Goal: Transaction & Acquisition: Book appointment/travel/reservation

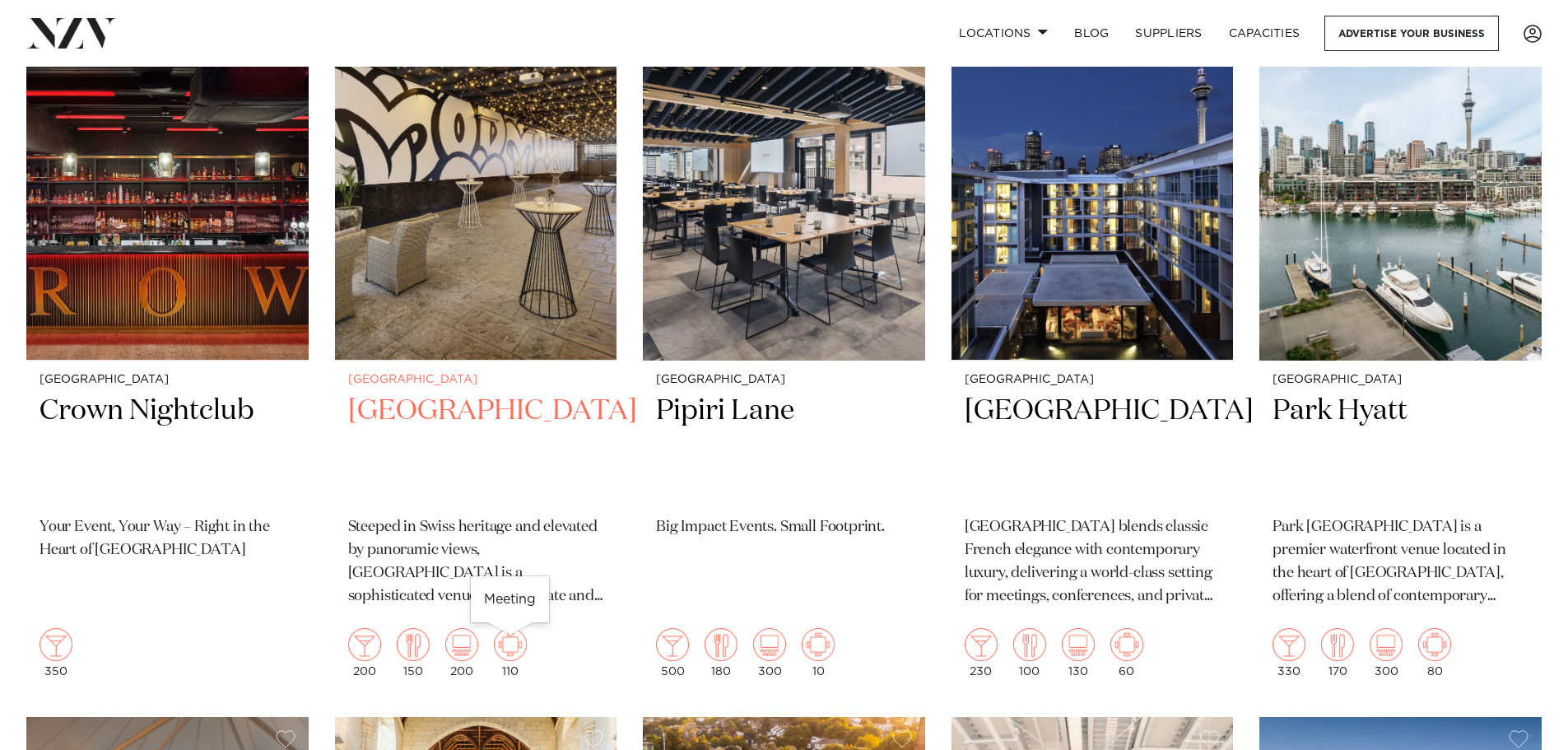
scroll to position [1234, 0]
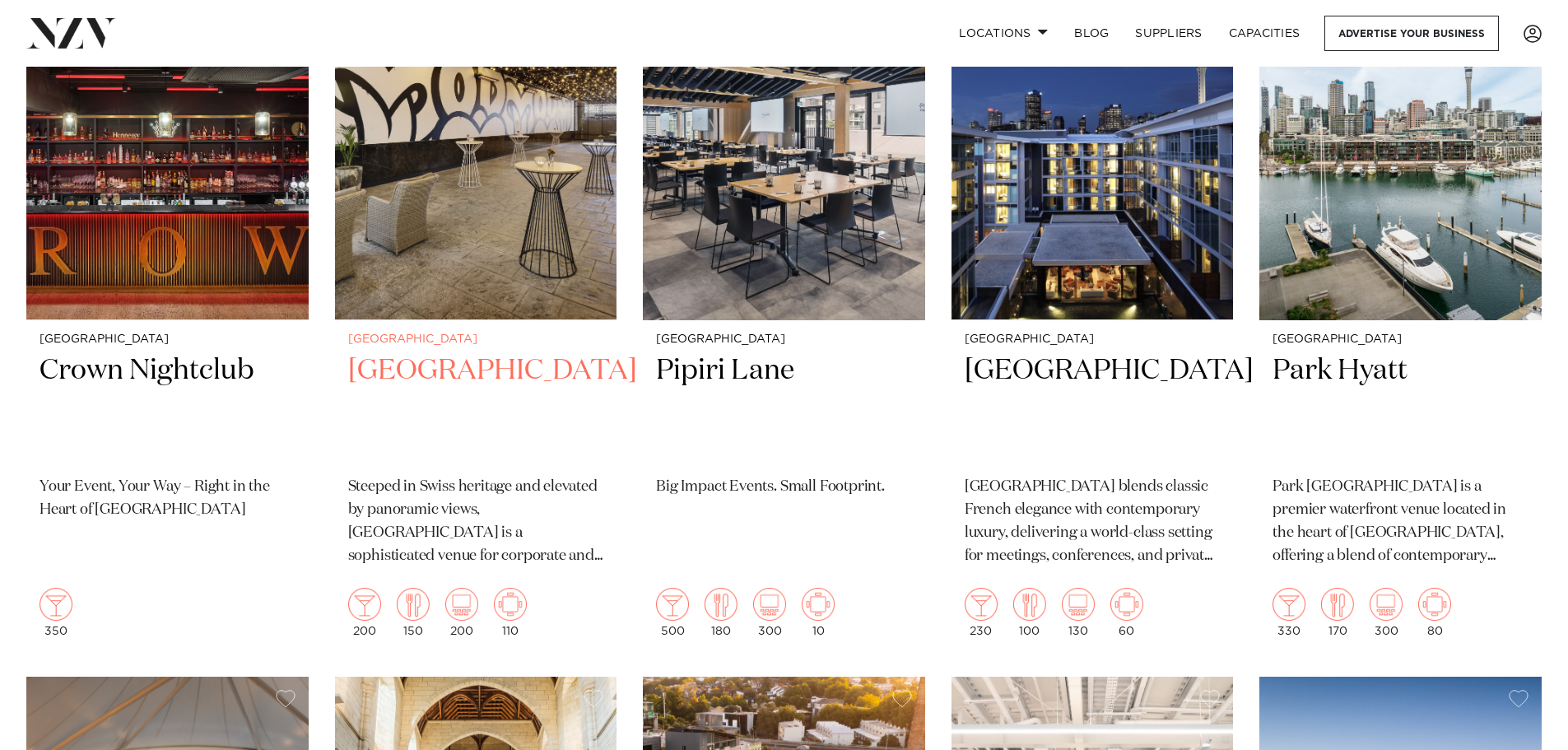
click at [419, 375] on h2 "[GEOGRAPHIC_DATA]" at bounding box center [475, 407] width 256 height 111
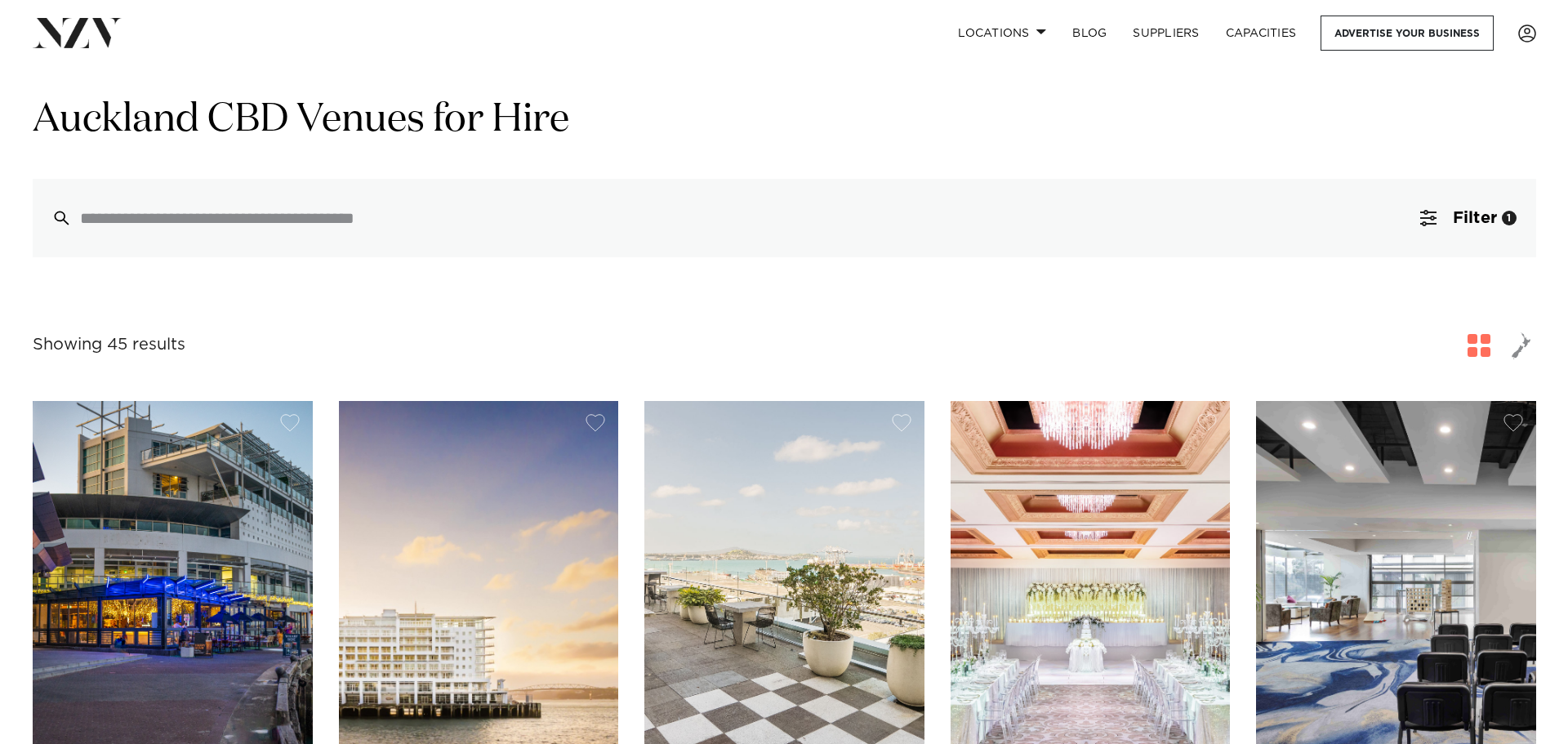
scroll to position [0, 0]
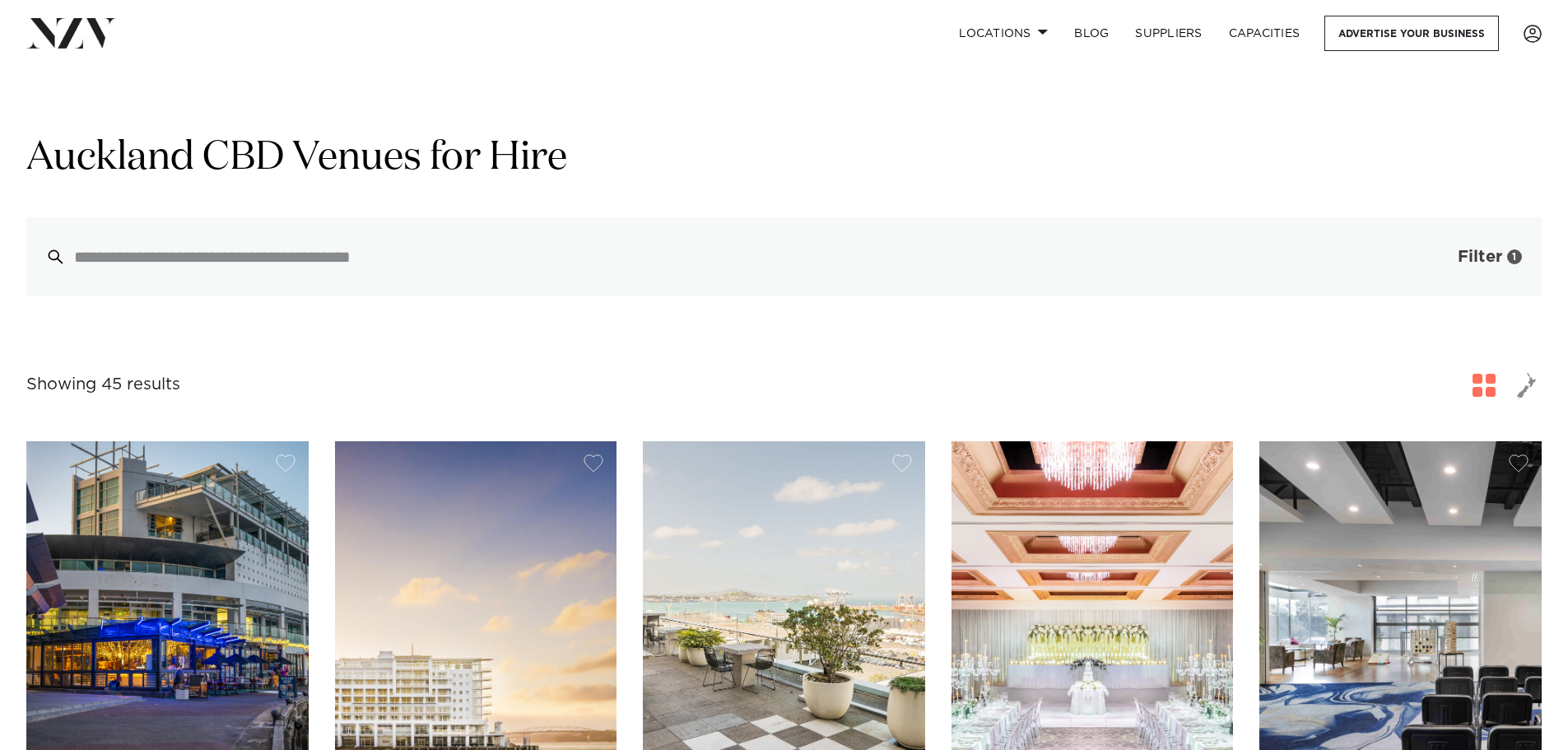
click at [1486, 257] on span "Filter" at bounding box center [1480, 257] width 44 height 17
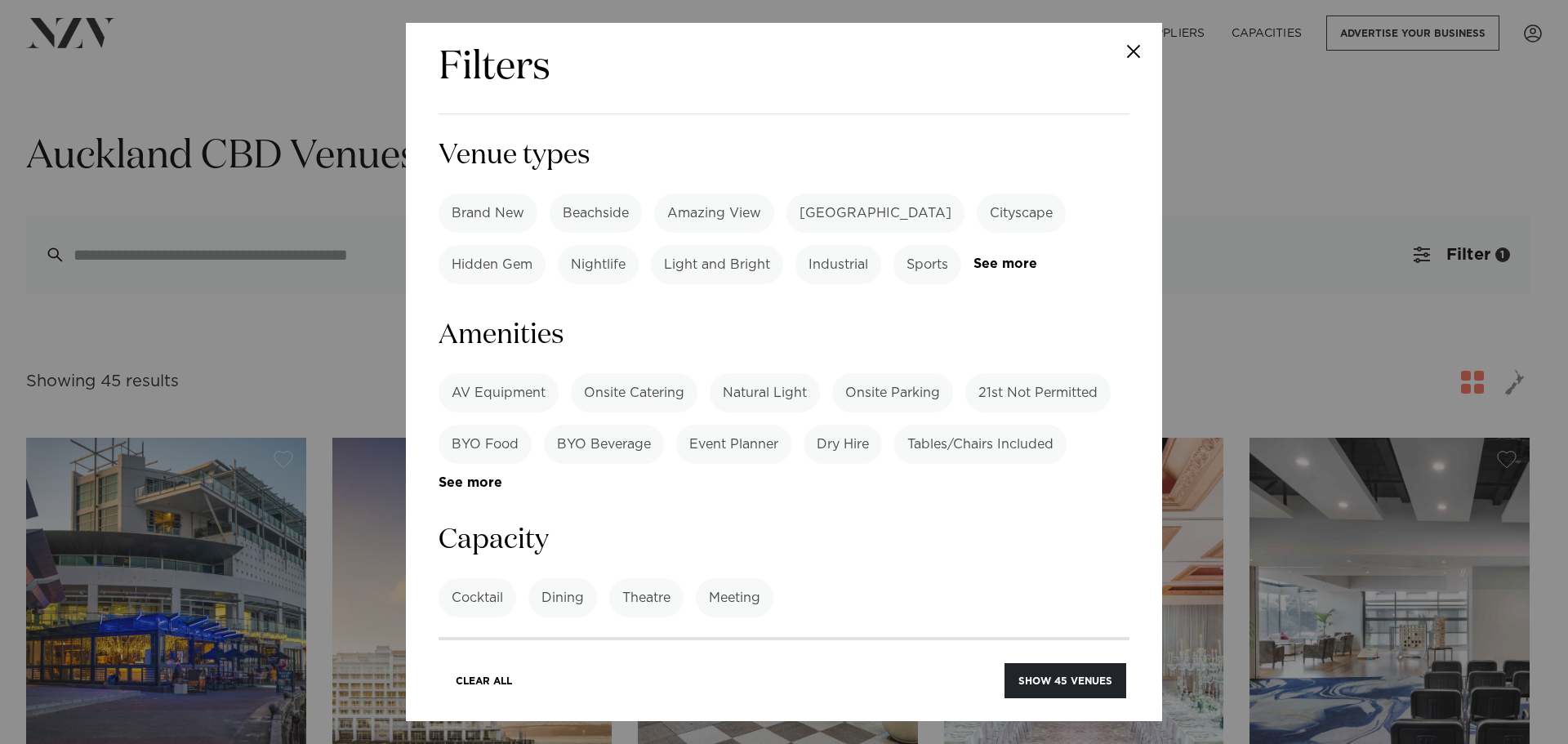
scroll to position [979, 0]
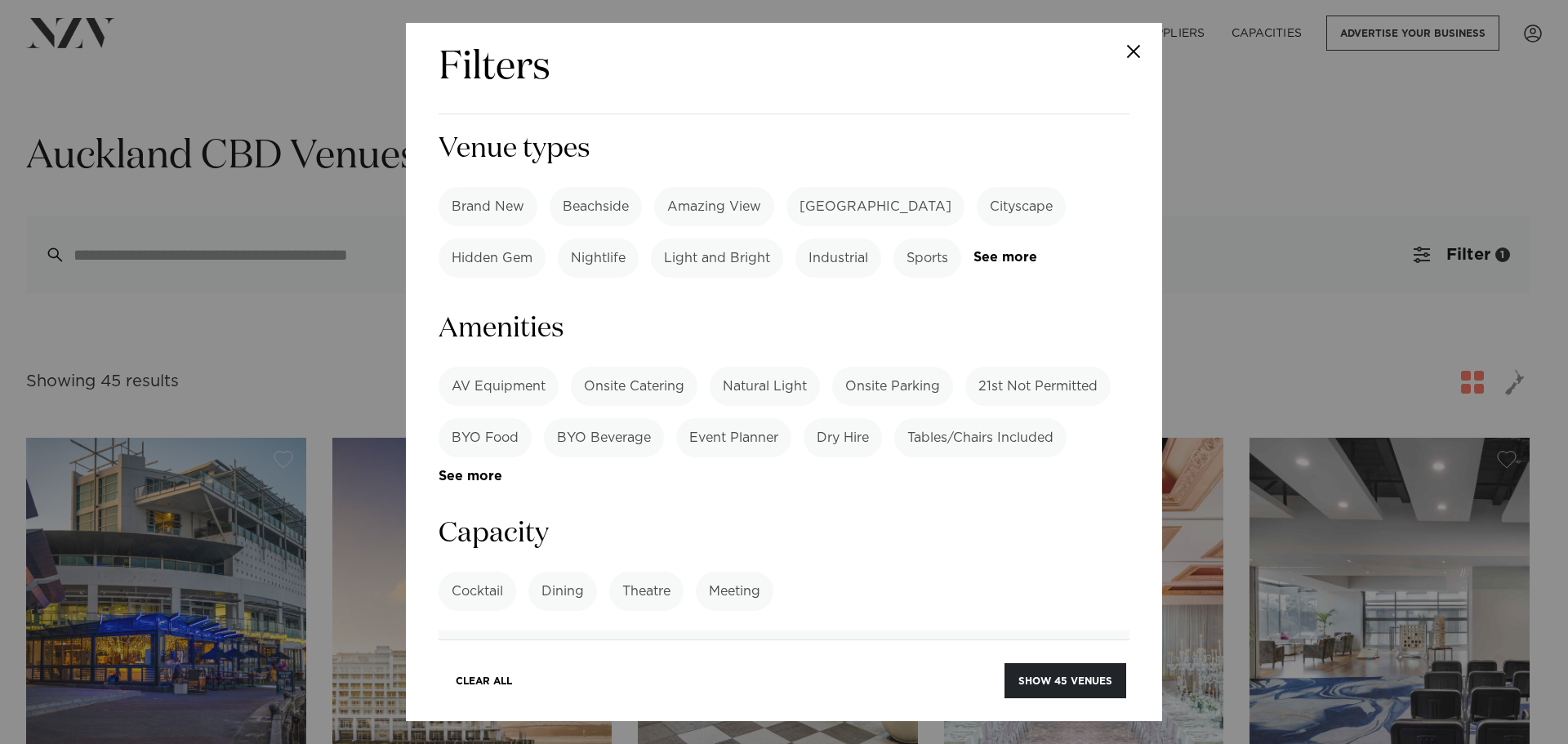
click at [634, 571] on label "Theatre" at bounding box center [646, 590] width 74 height 39
click at [635, 630] on input "number" at bounding box center [784, 652] width 691 height 44
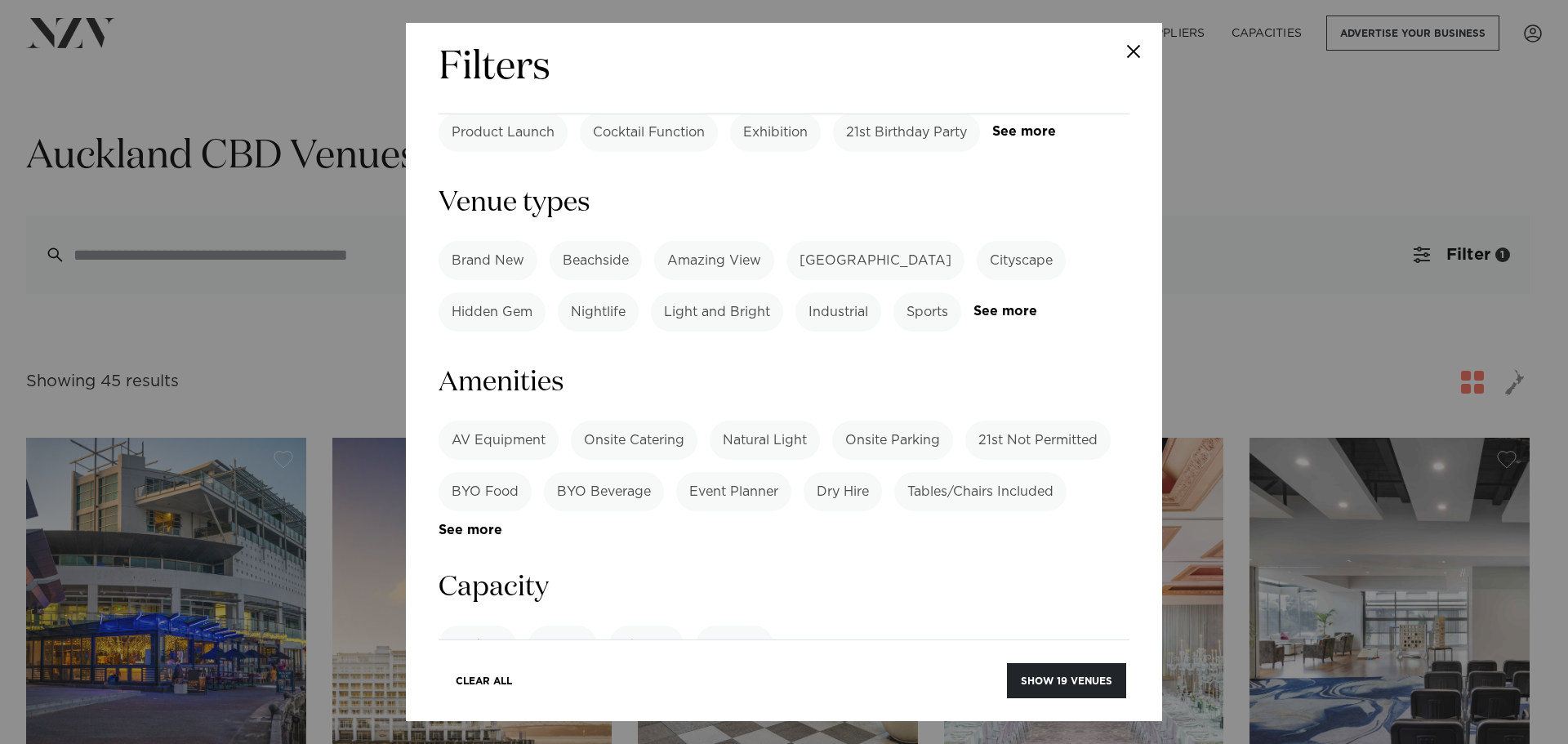
scroll to position [892, 0]
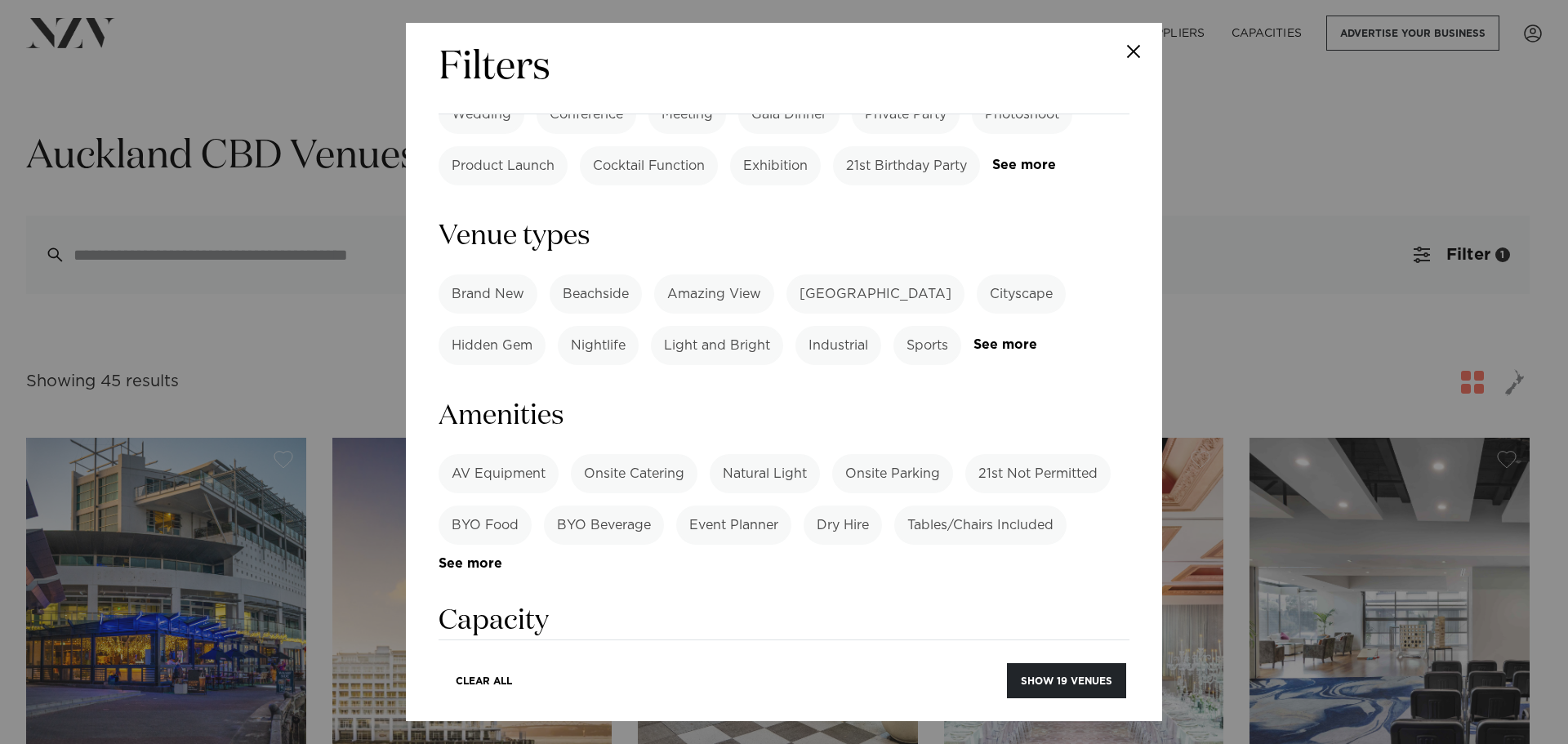
type input "***"
click at [492, 454] on label "AV Equipment" at bounding box center [498, 473] width 120 height 39
click at [601, 454] on label "Onsite Catering" at bounding box center [634, 473] width 126 height 39
click at [1061, 681] on button "Show 13 venues" at bounding box center [1067, 680] width 118 height 36
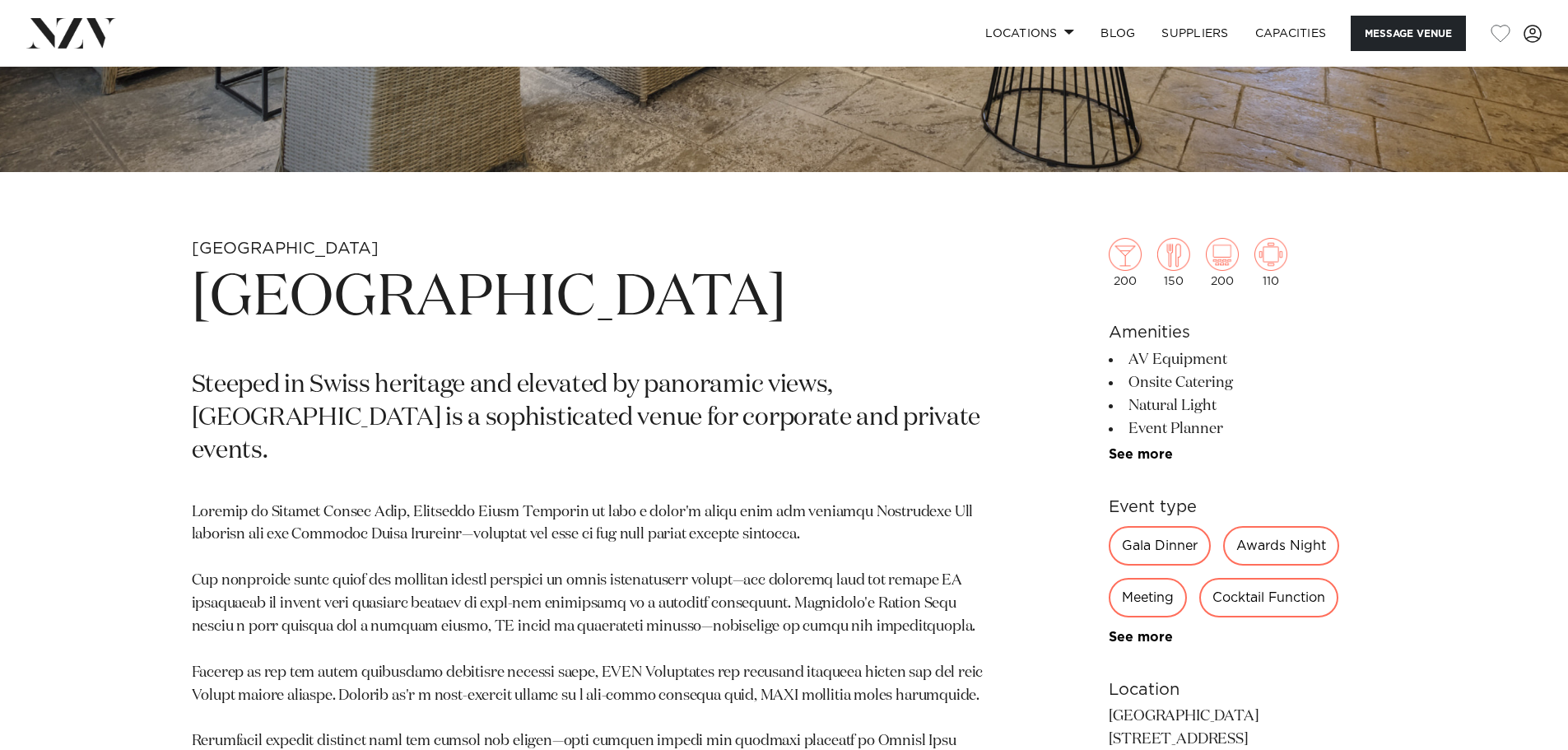
scroll to position [658, 0]
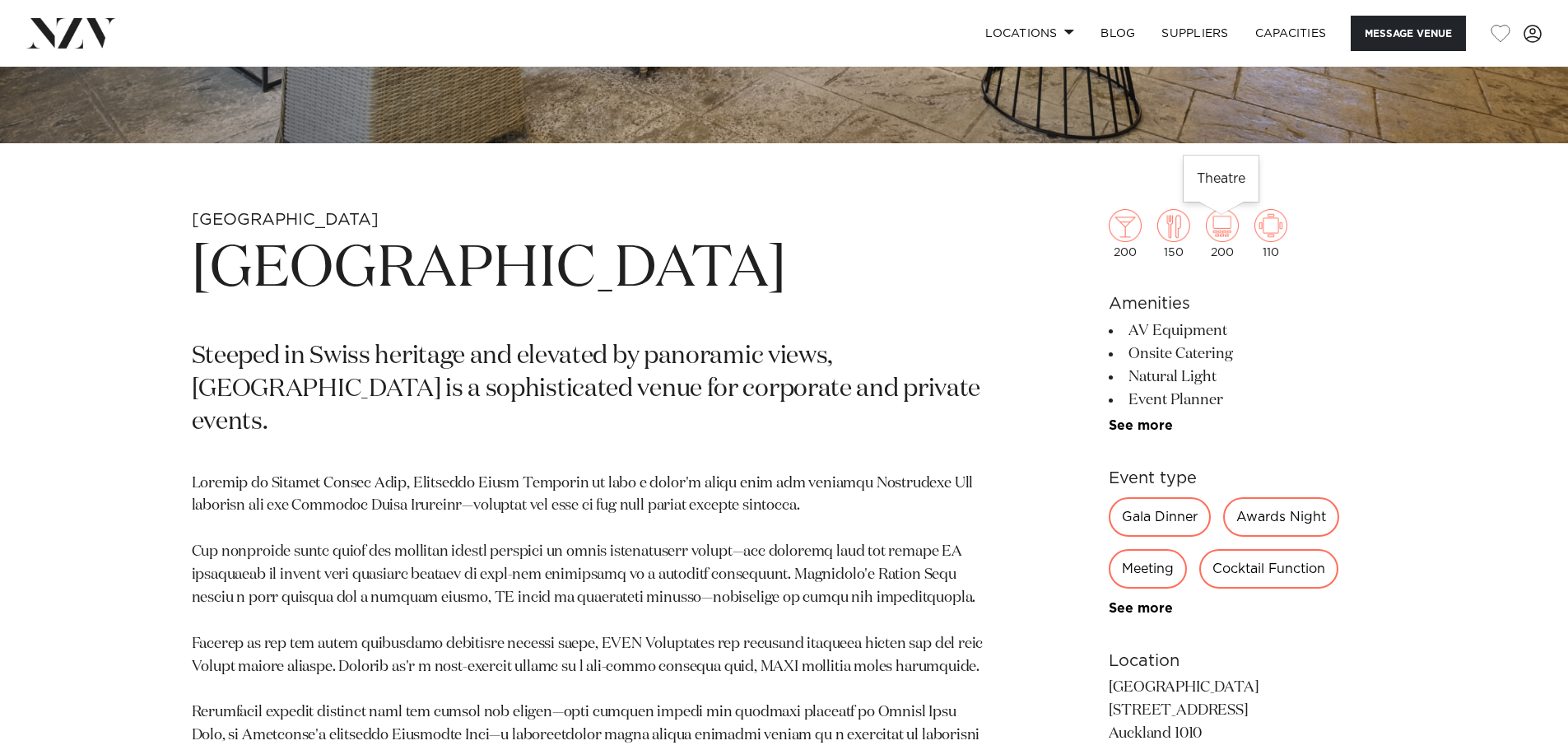
click at [1222, 220] on img at bounding box center [1222, 226] width 33 height 33
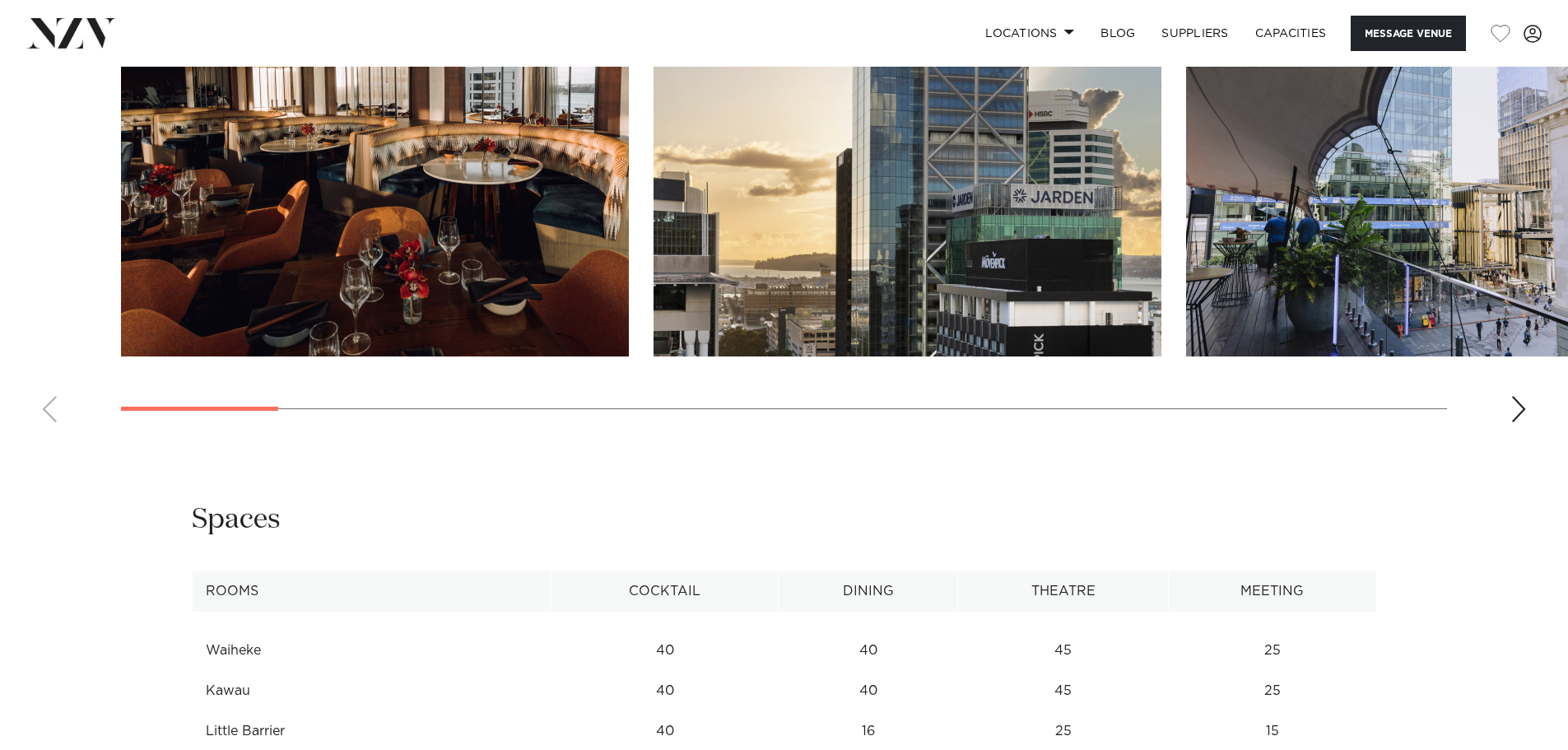
scroll to position [2222, 0]
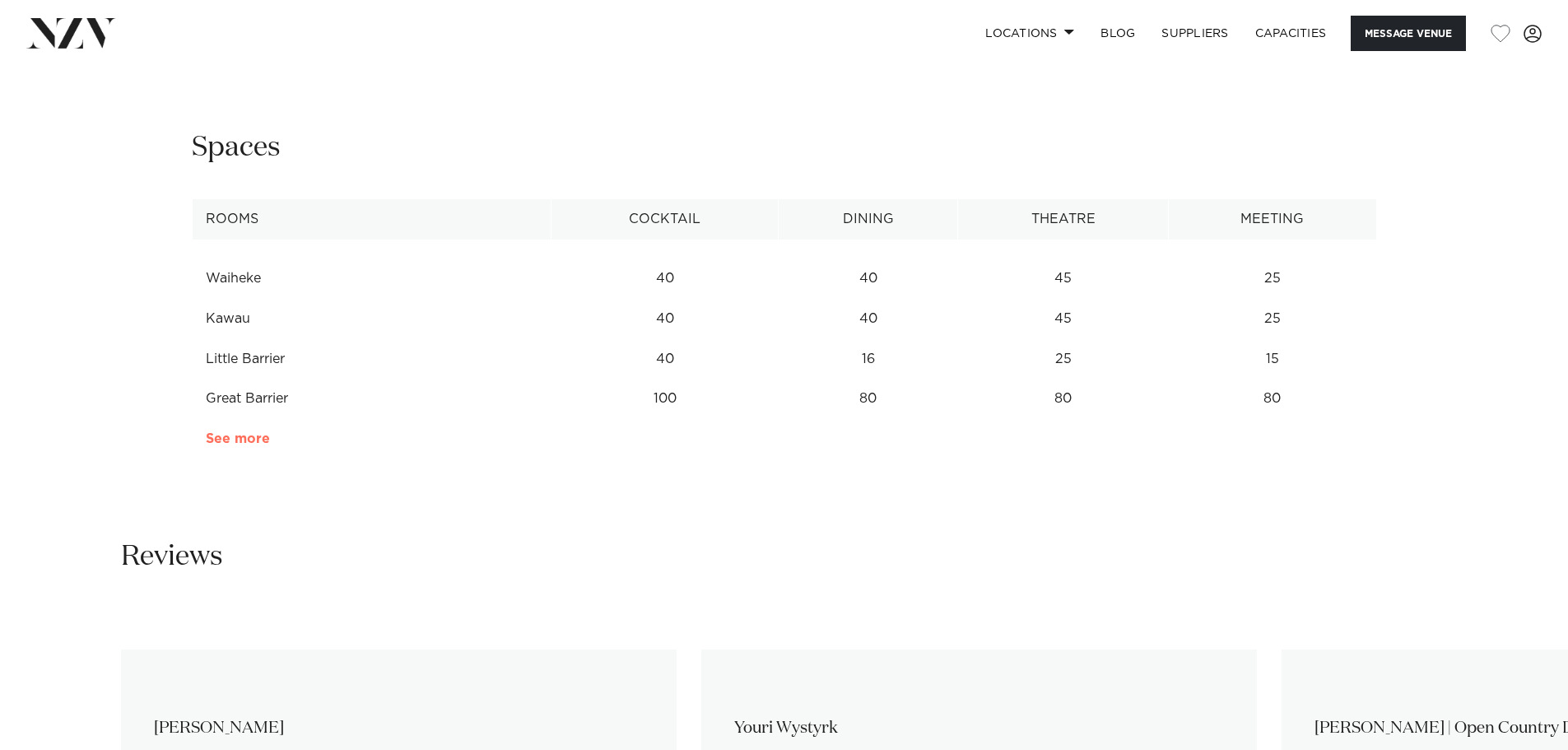
click at [255, 445] on td "See more" at bounding box center [270, 439] width 156 height 40
click at [253, 444] on link "See more" at bounding box center [270, 439] width 128 height 13
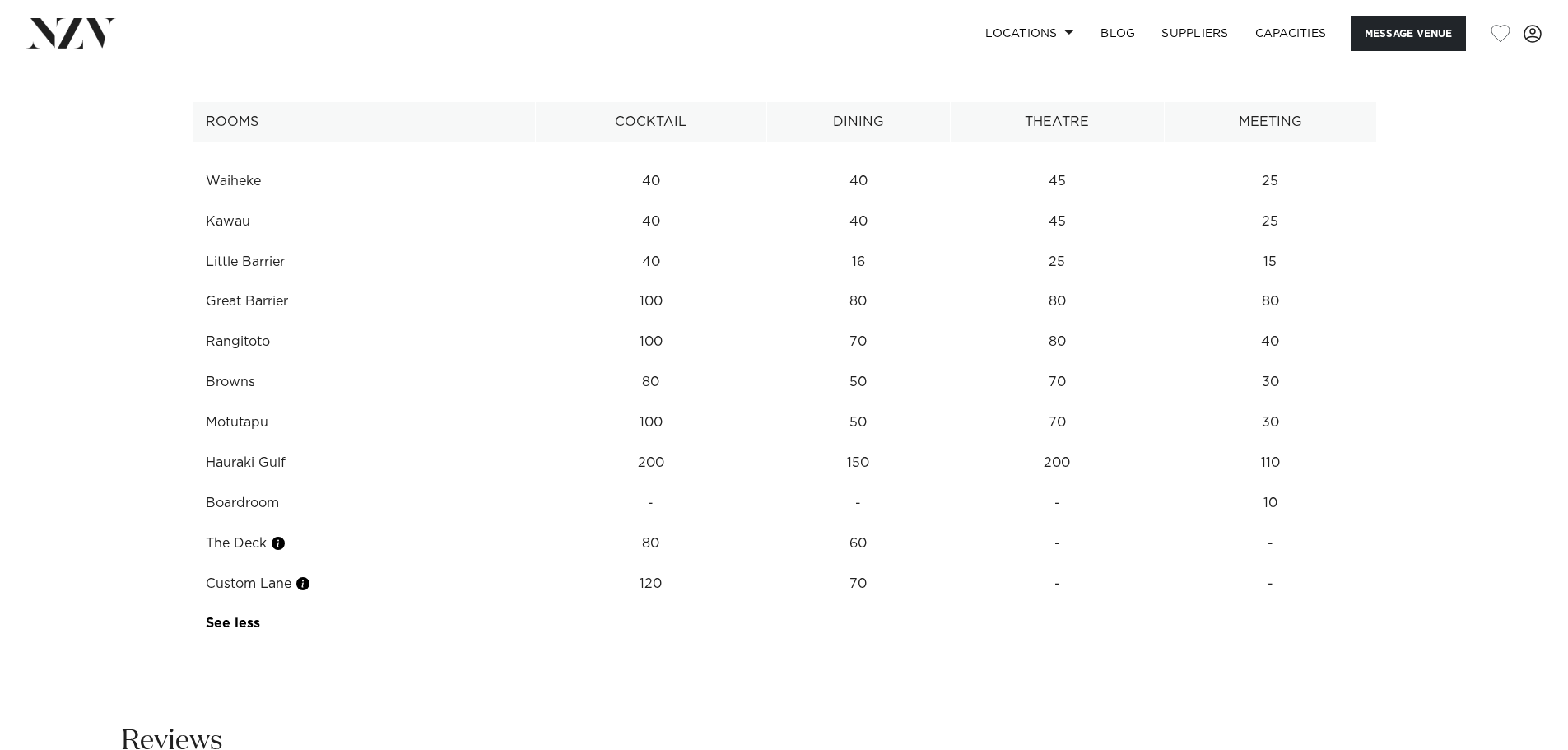
scroll to position [2300, 0]
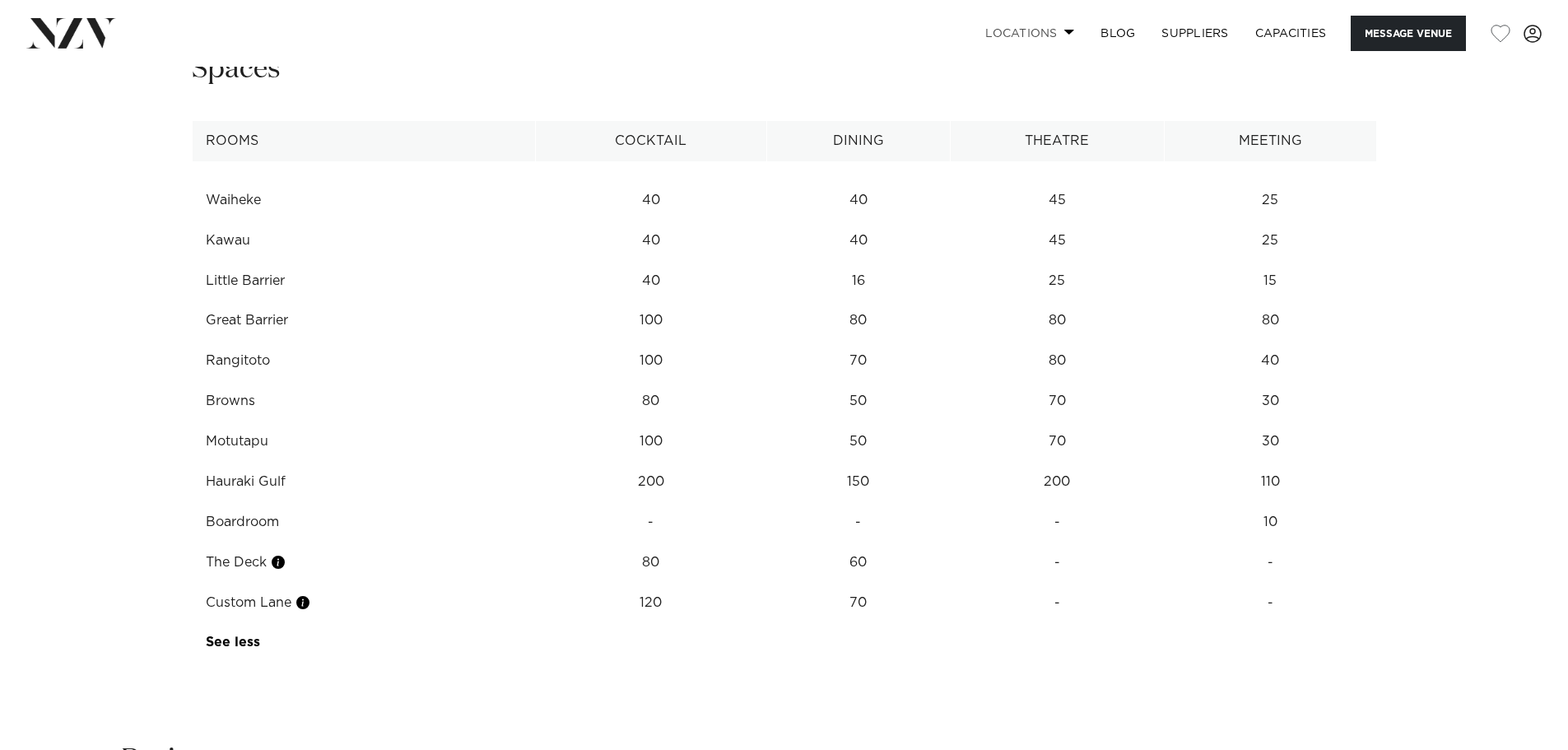
click at [1066, 33] on span at bounding box center [1069, 32] width 11 height 6
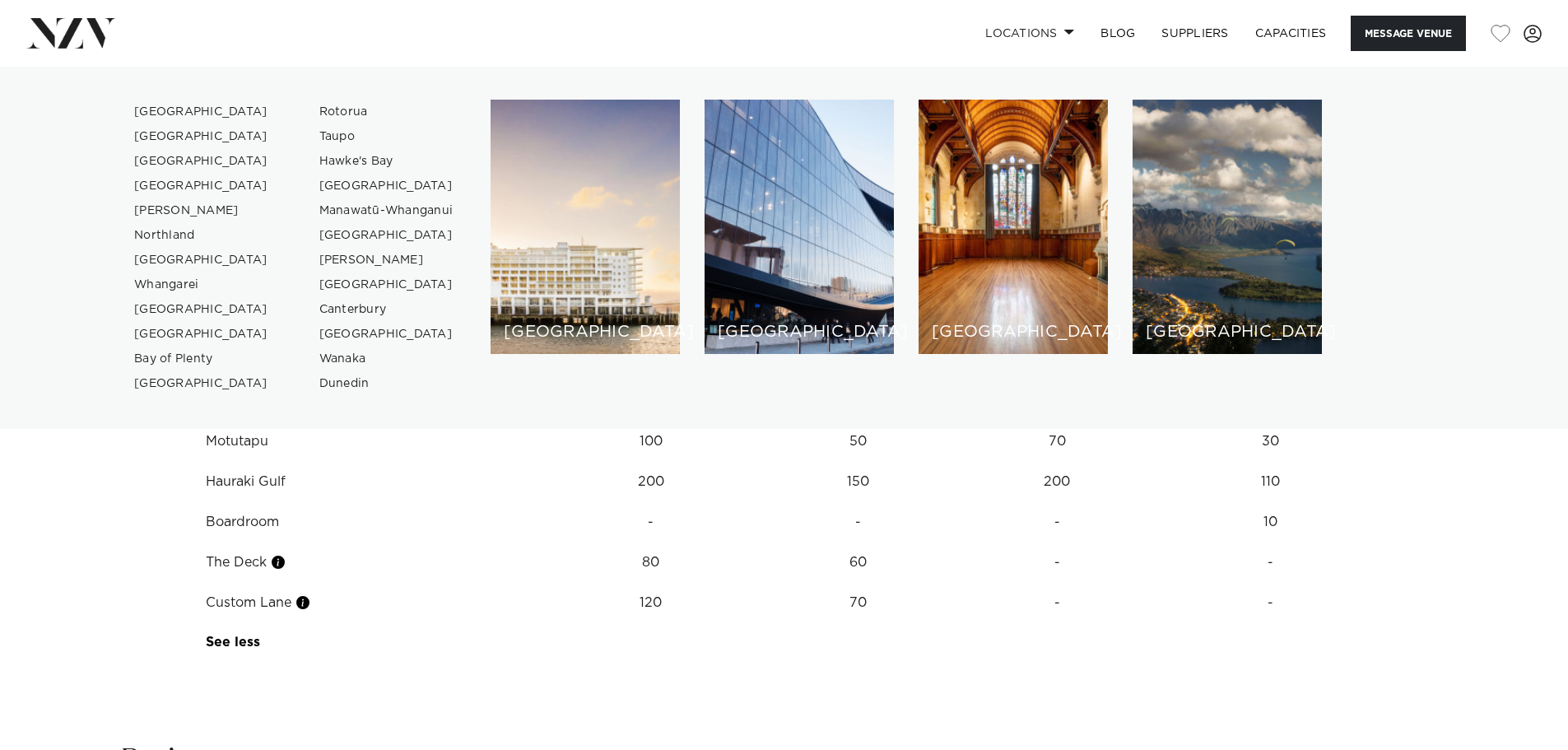
scroll to position [2218, 0]
click at [462, 566] on td "Hauraki Gulf" at bounding box center [363, 564] width 343 height 40
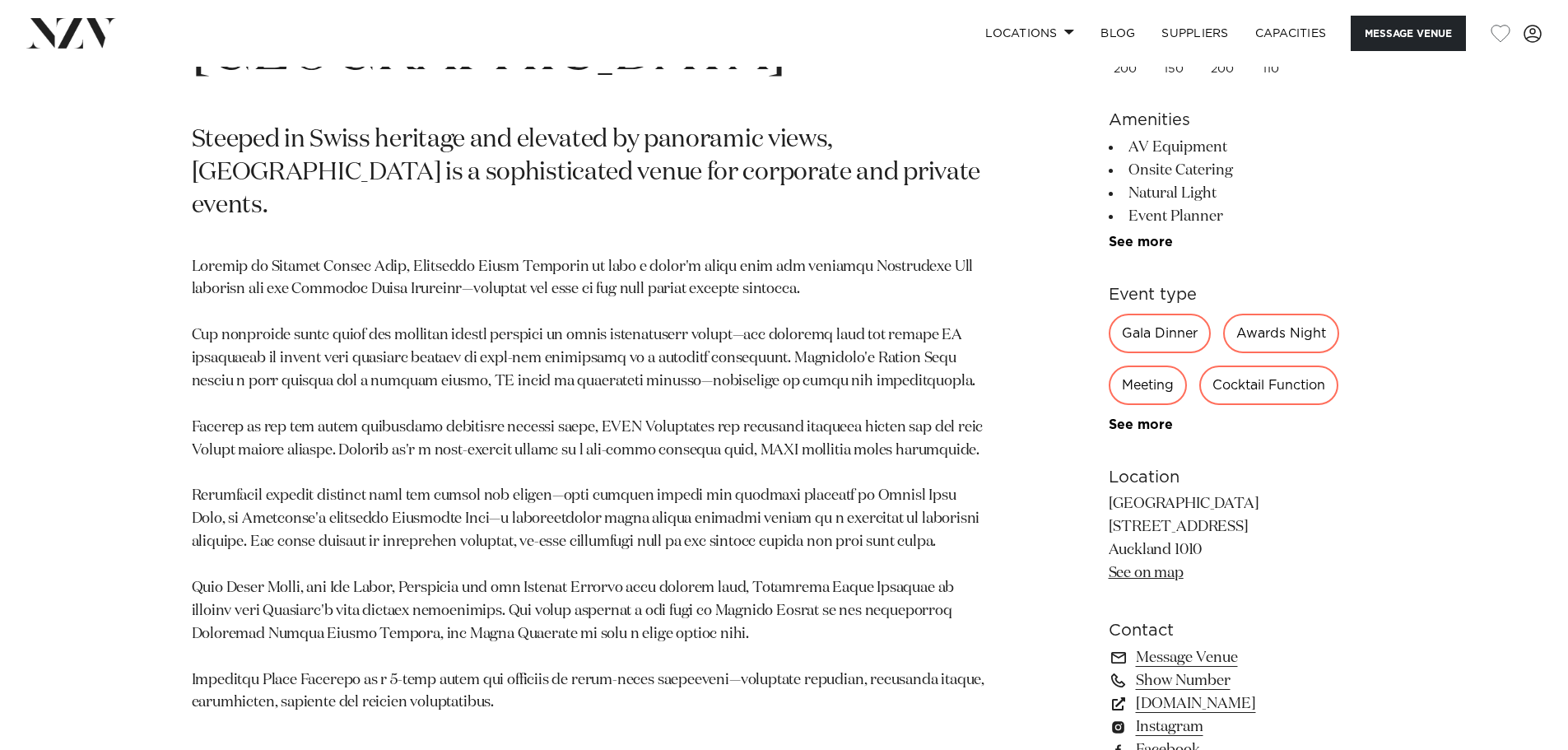
scroll to position [1065, 0]
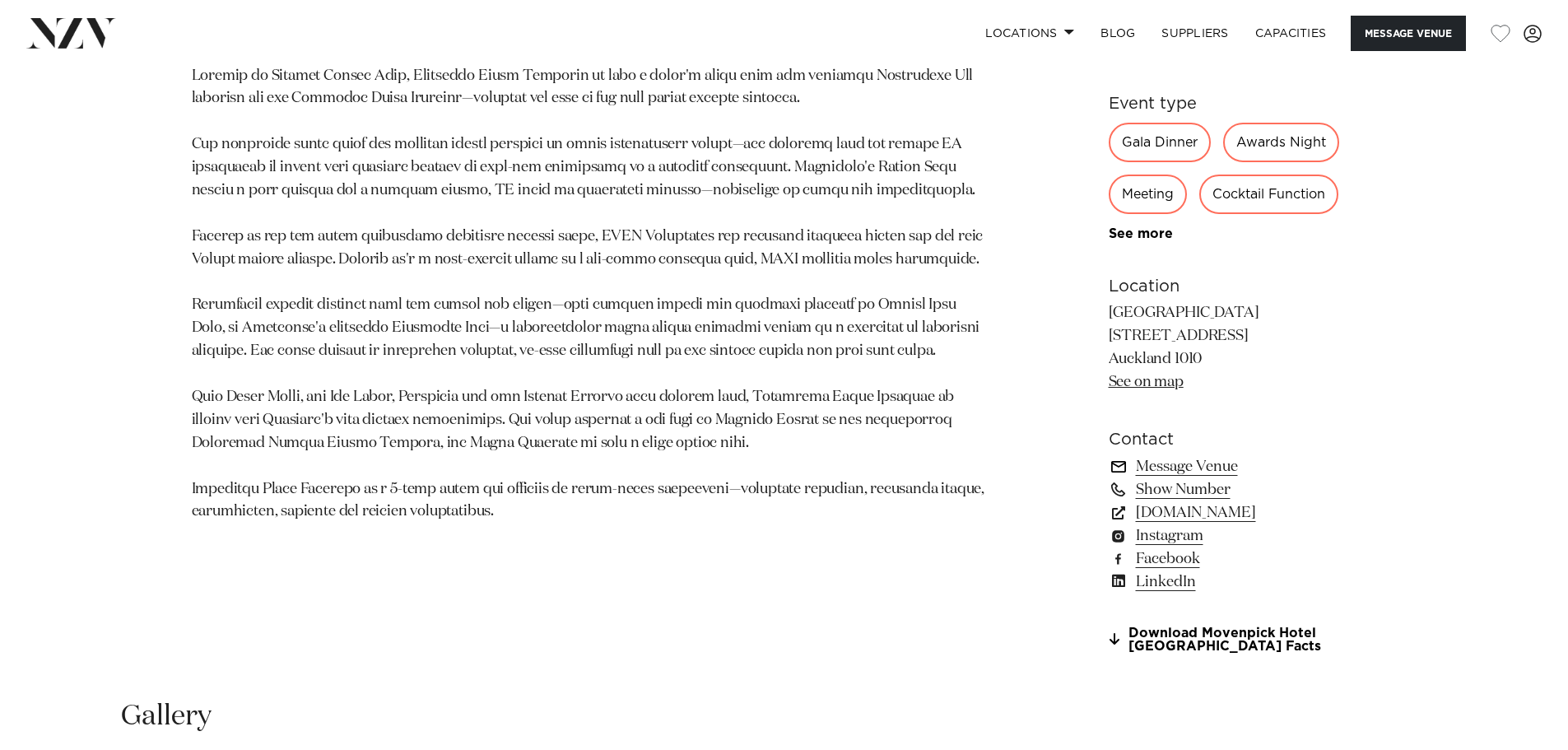
click at [1224, 467] on link "Message Venue" at bounding box center [1243, 467] width 268 height 23
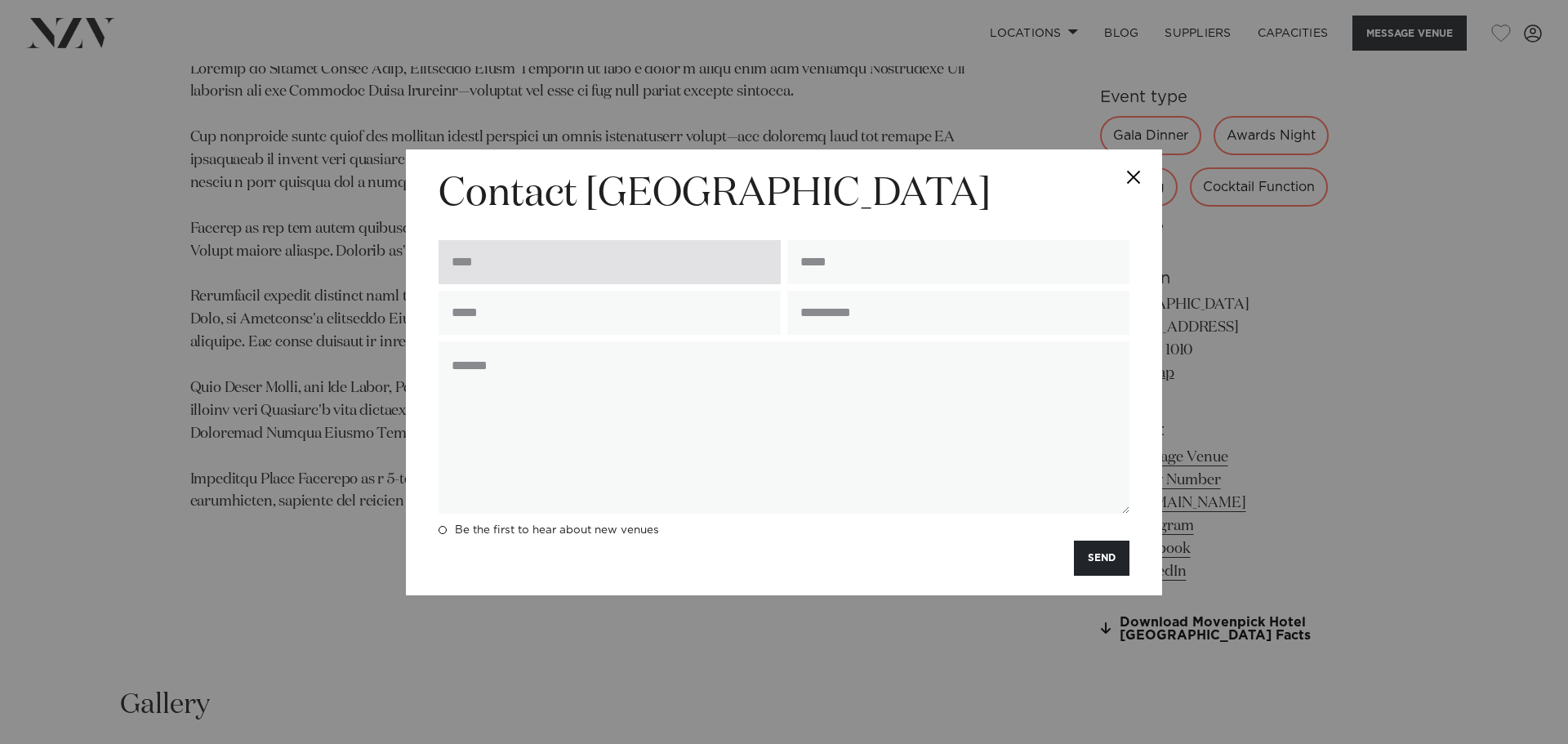
click at [662, 269] on input "text" at bounding box center [610, 262] width 342 height 44
type input "***"
type input "**********"
type input "*********"
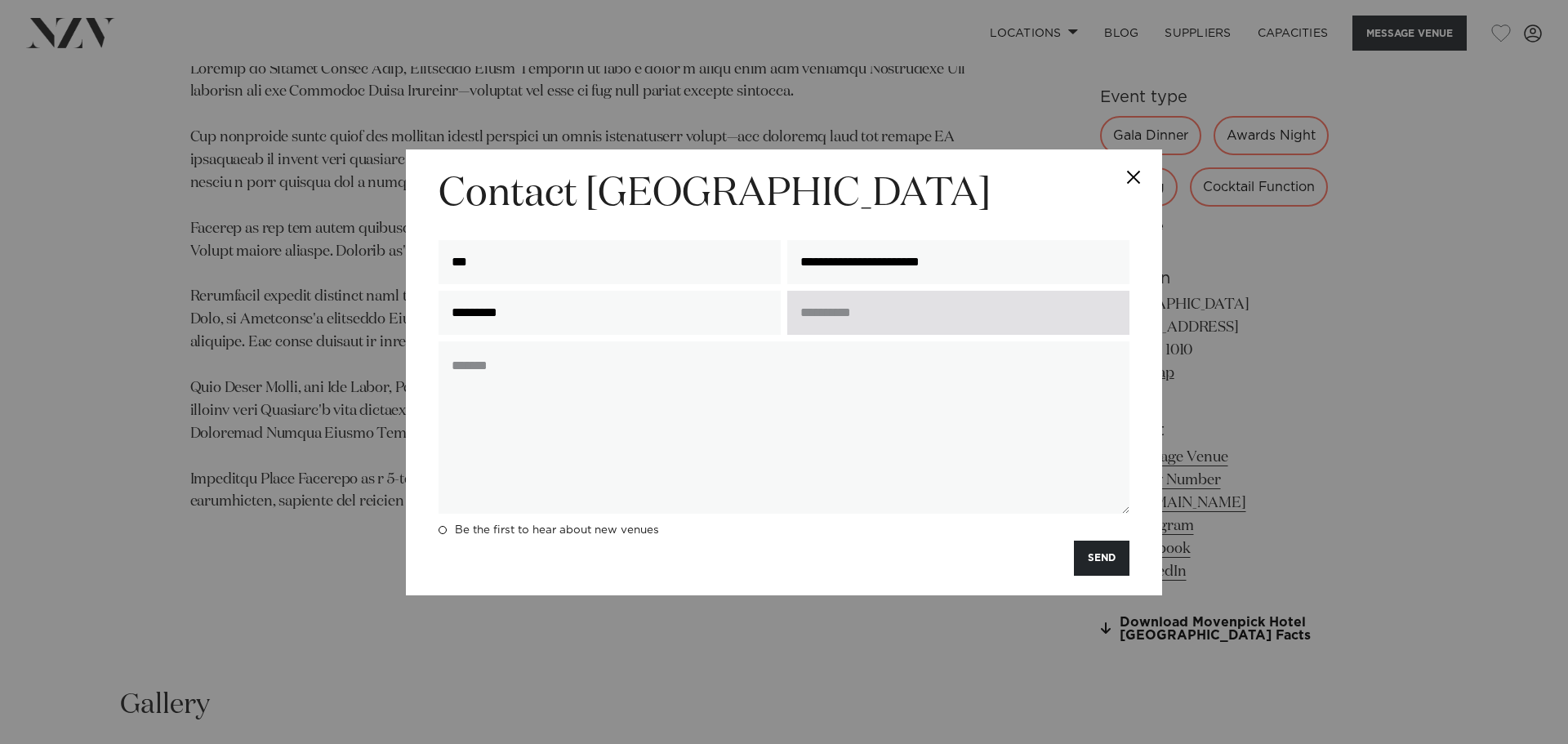
click at [842, 323] on input "text" at bounding box center [958, 312] width 342 height 44
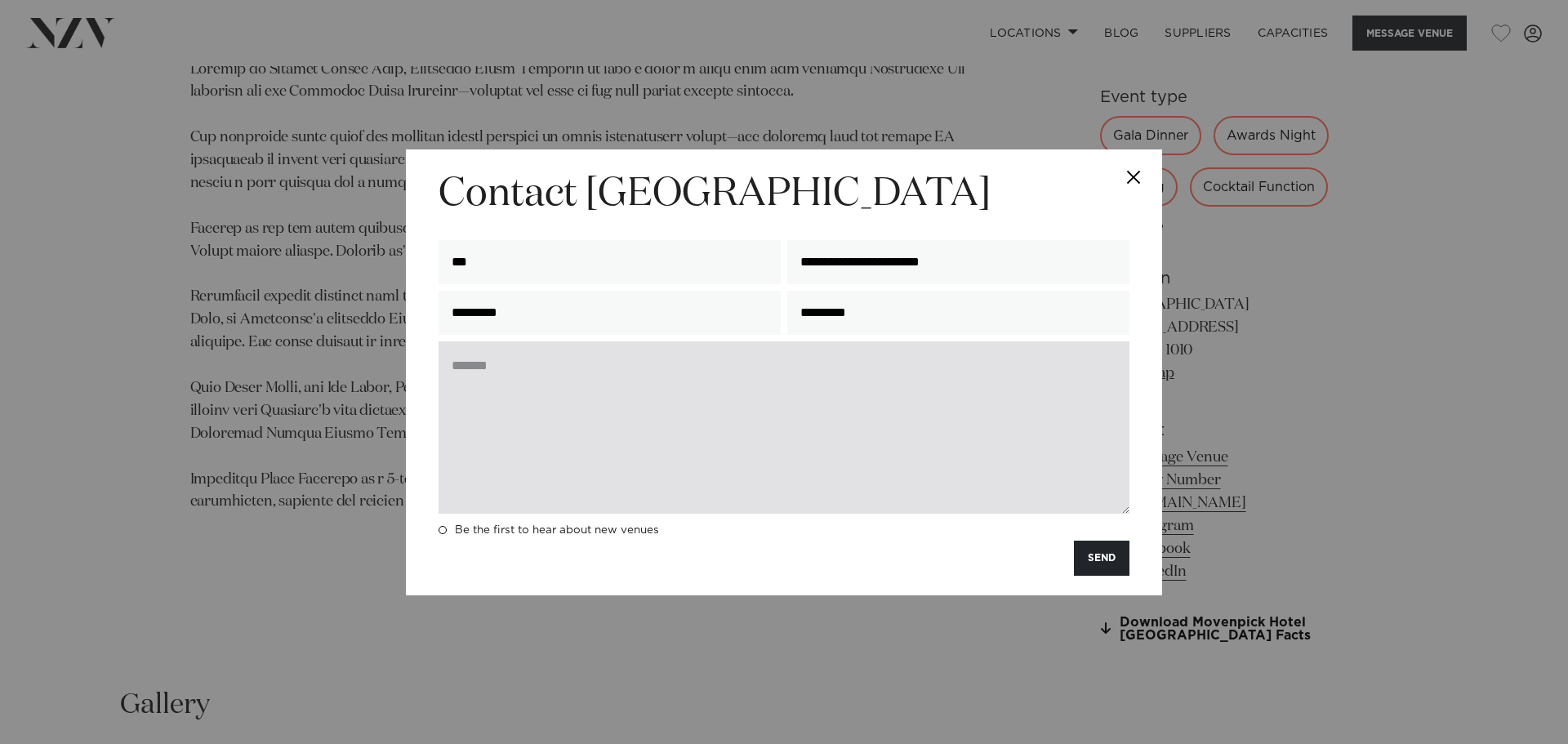
type input "*********"
click at [805, 370] on textarea at bounding box center [784, 427] width 691 height 173
click at [630, 393] on textarea at bounding box center [784, 427] width 691 height 173
click at [648, 412] on textarea at bounding box center [784, 427] width 691 height 173
drag, startPoint x: 551, startPoint y: 453, endPoint x: 554, endPoint y: 440, distance: 13.3
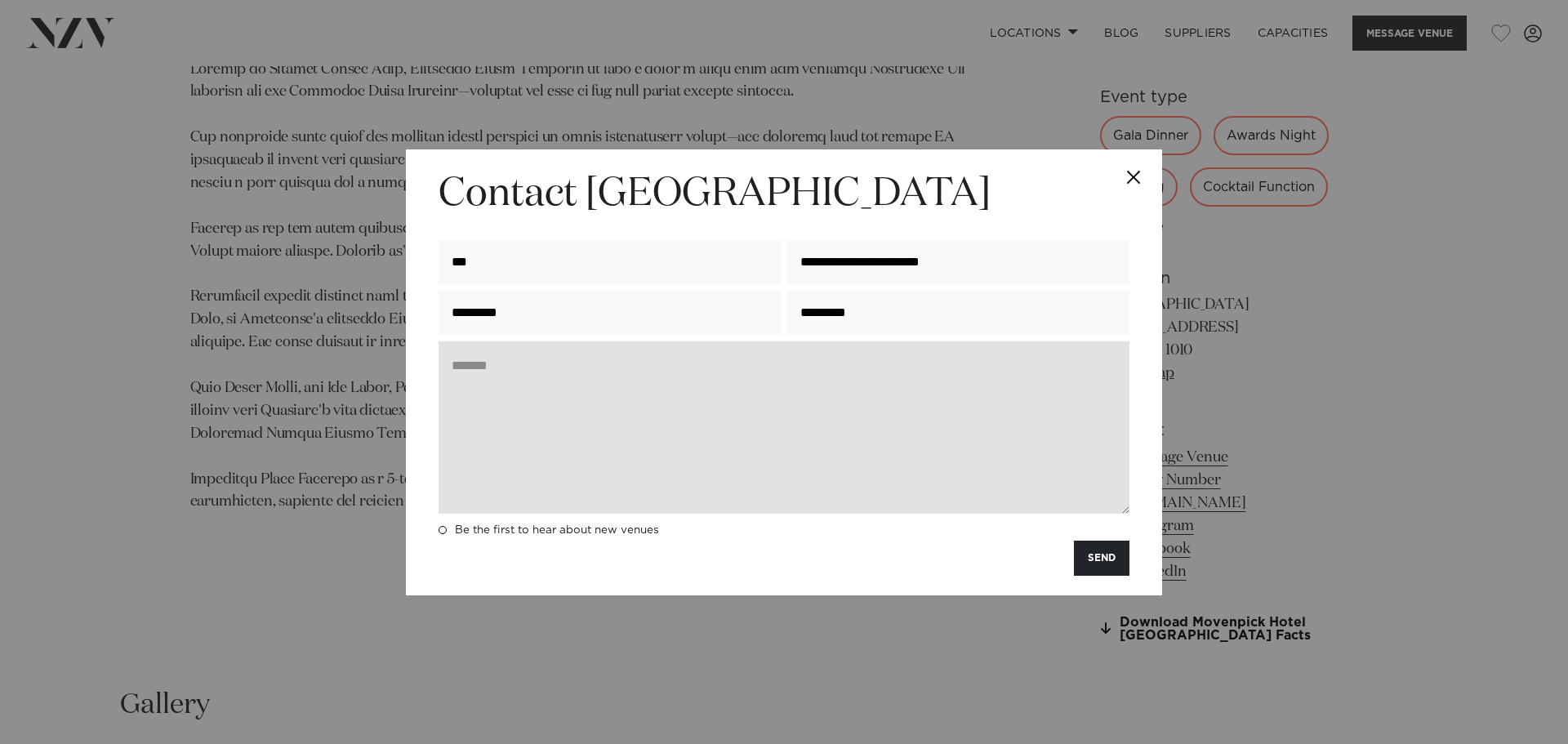
click at [554, 447] on textarea at bounding box center [784, 427] width 691 height 173
paste textarea "**********"
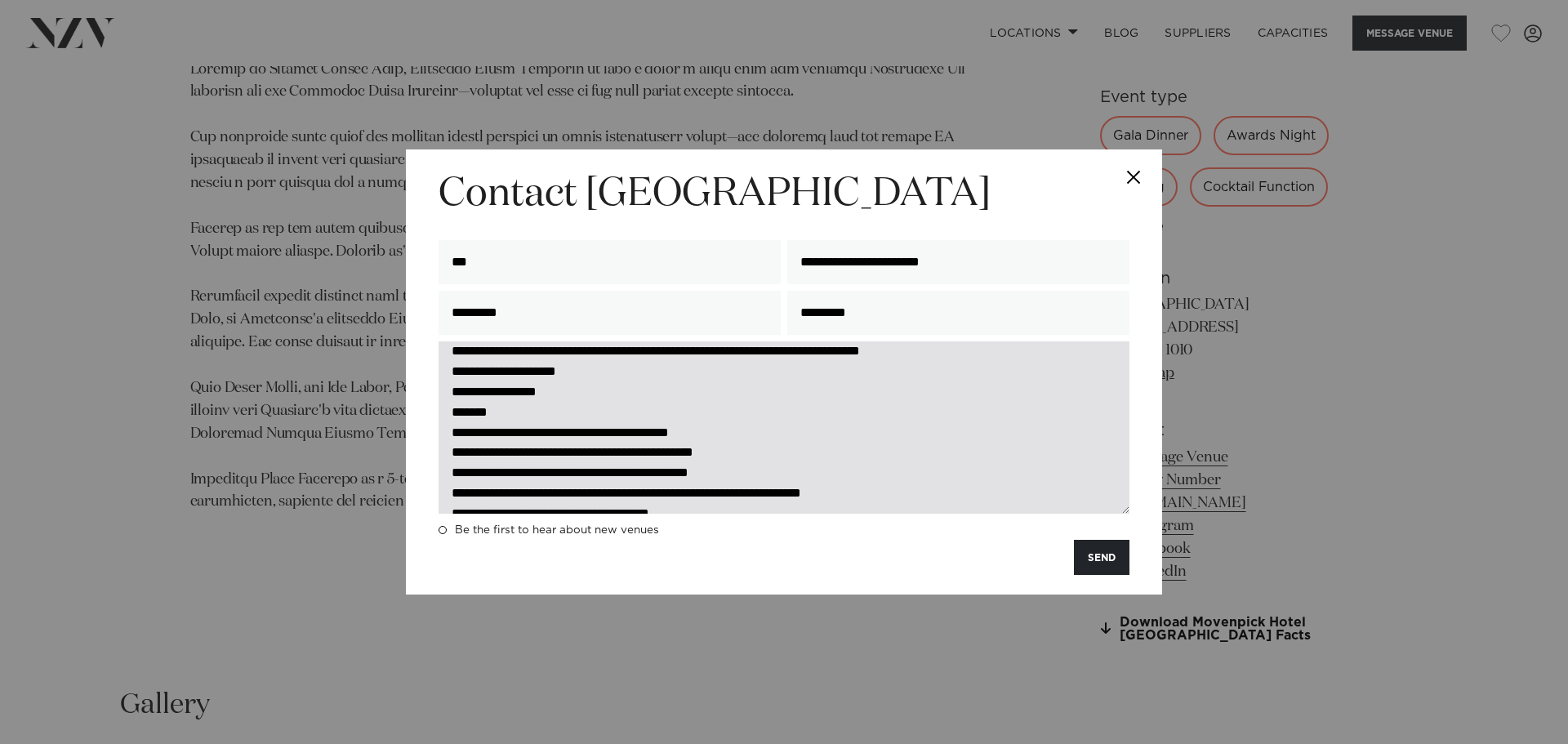
scroll to position [0, 0]
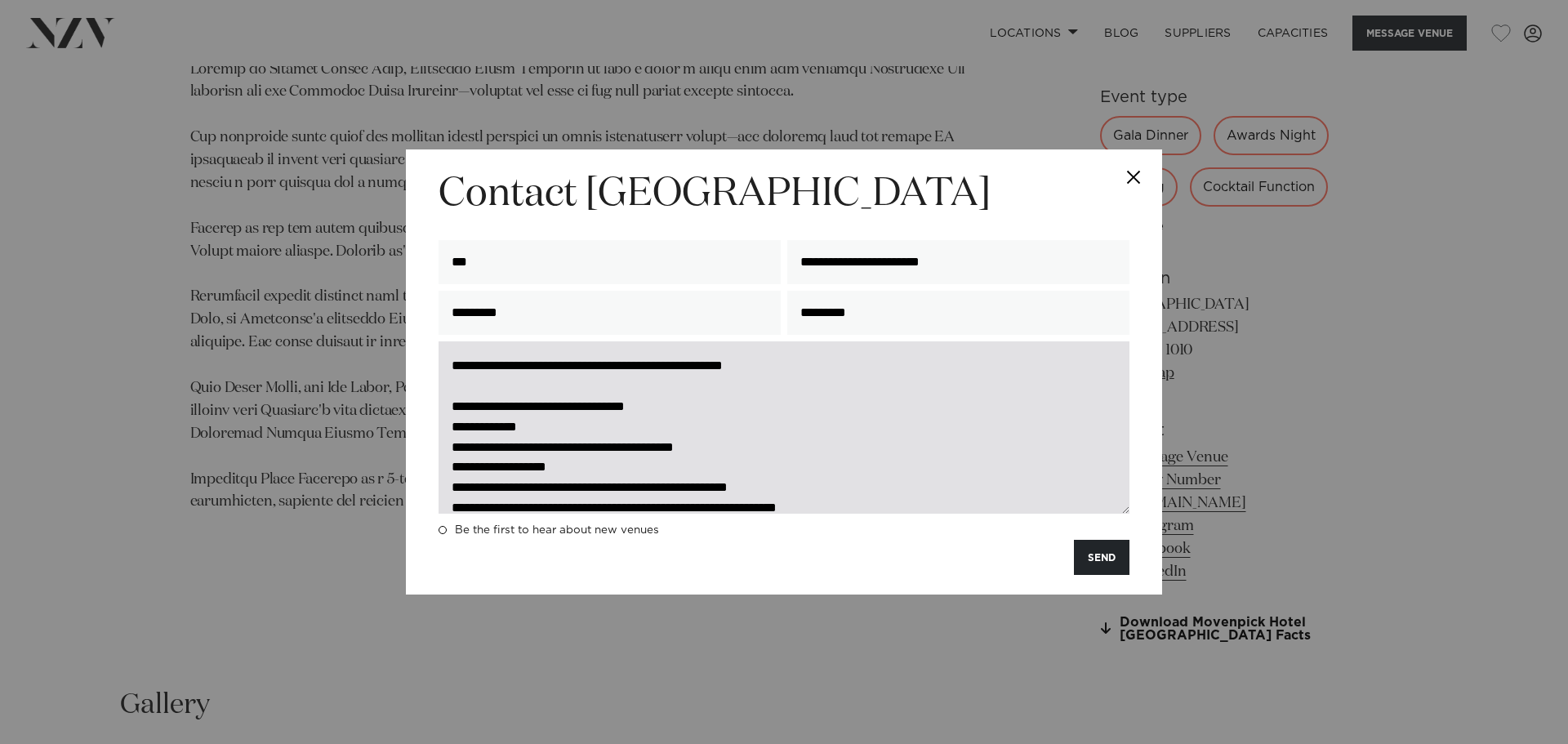
click at [445, 357] on textarea "**********" at bounding box center [784, 427] width 691 height 173
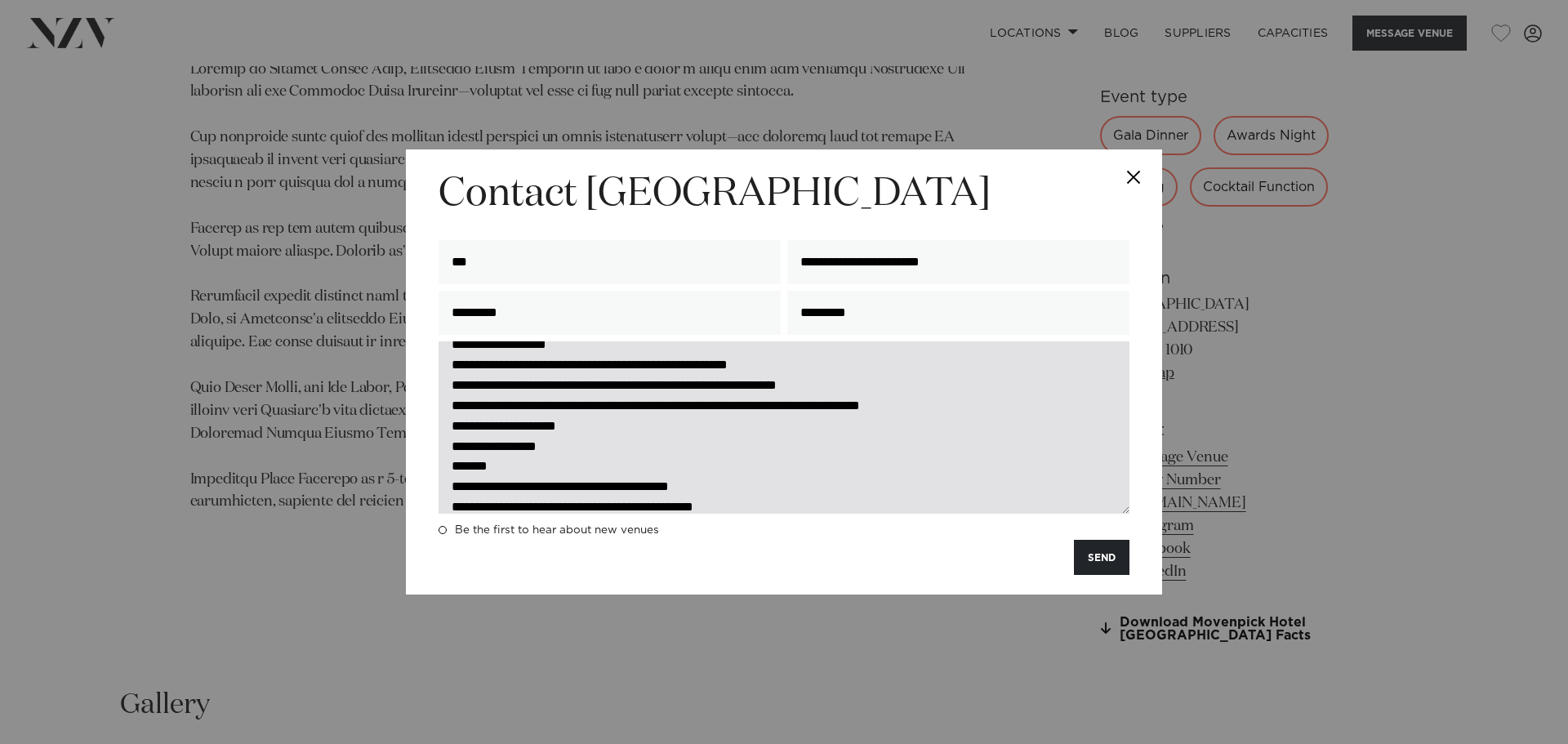
scroll to position [245, 0]
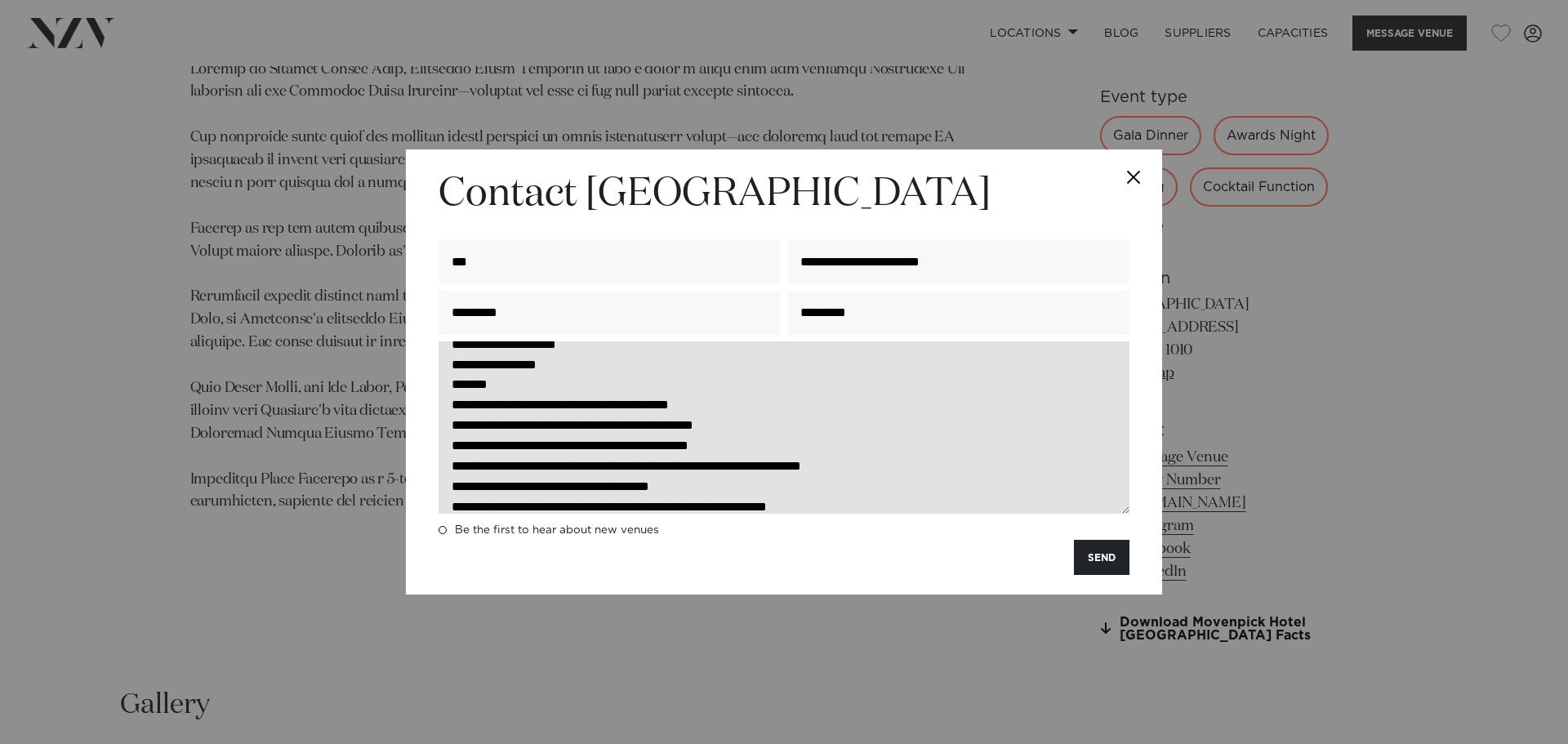
click at [449, 391] on textarea "**********" at bounding box center [784, 427] width 691 height 173
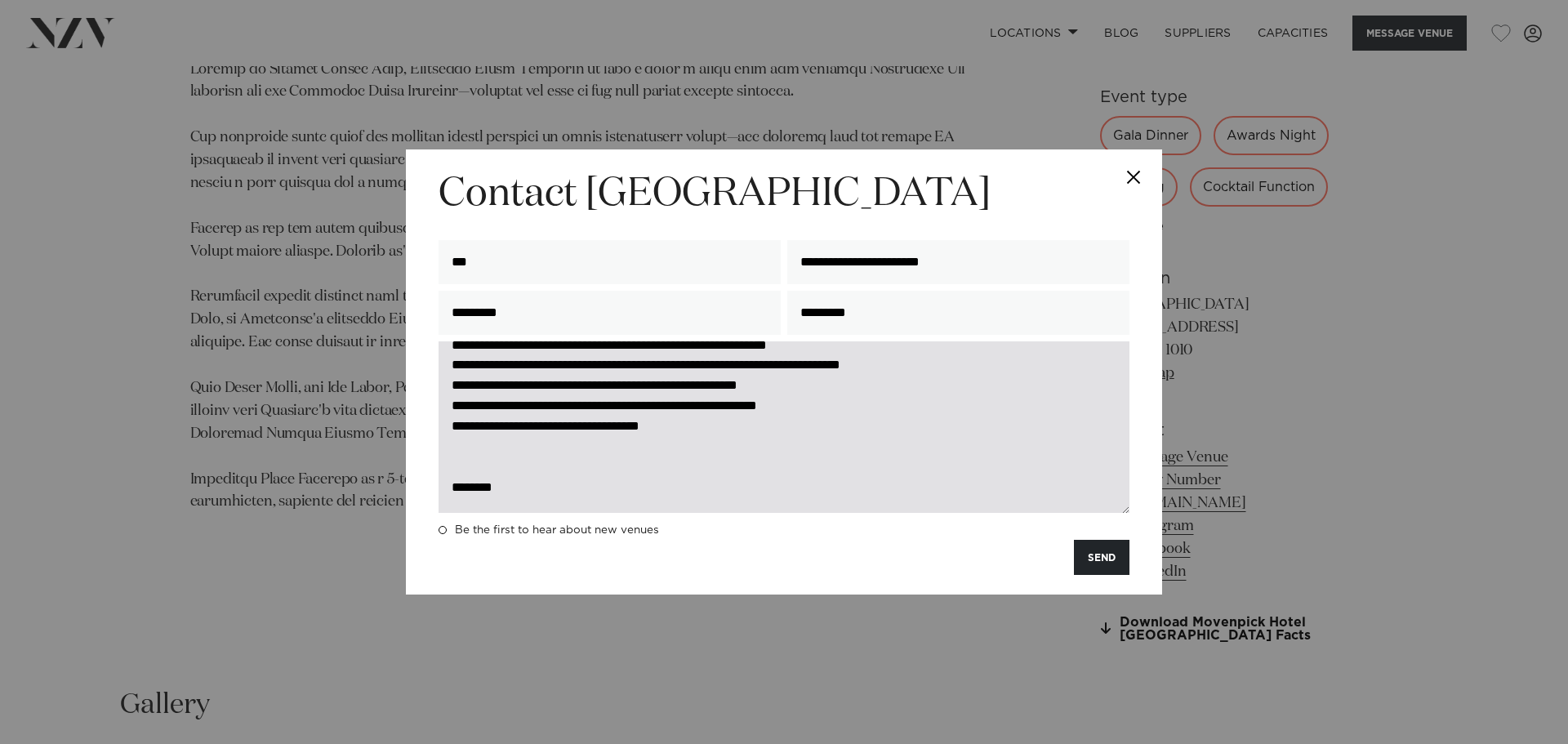
click at [563, 436] on textarea "**********" at bounding box center [784, 427] width 691 height 173
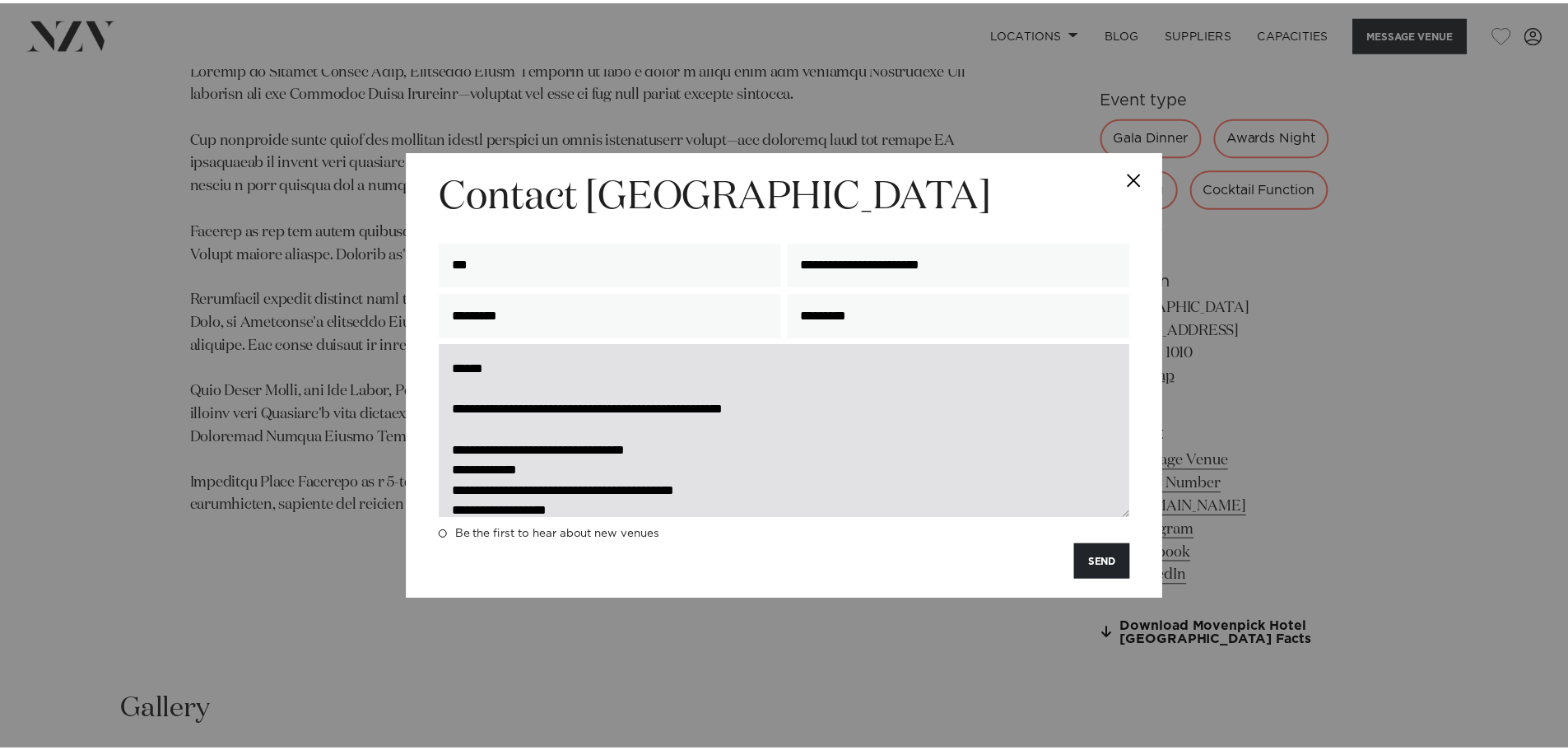
scroll to position [0, 0]
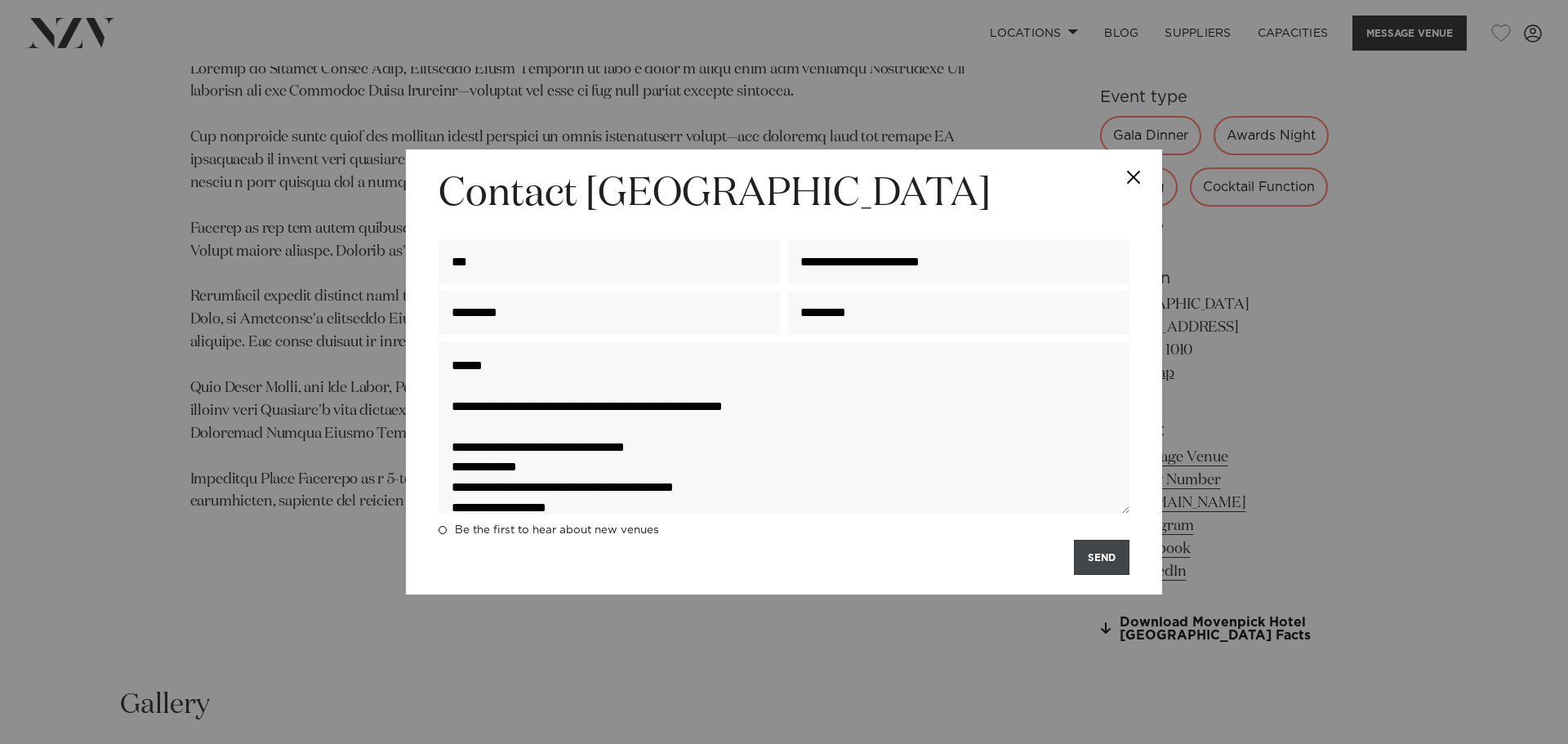
type textarea "**********"
click at [1101, 563] on button "SEND" at bounding box center [1101, 557] width 55 height 36
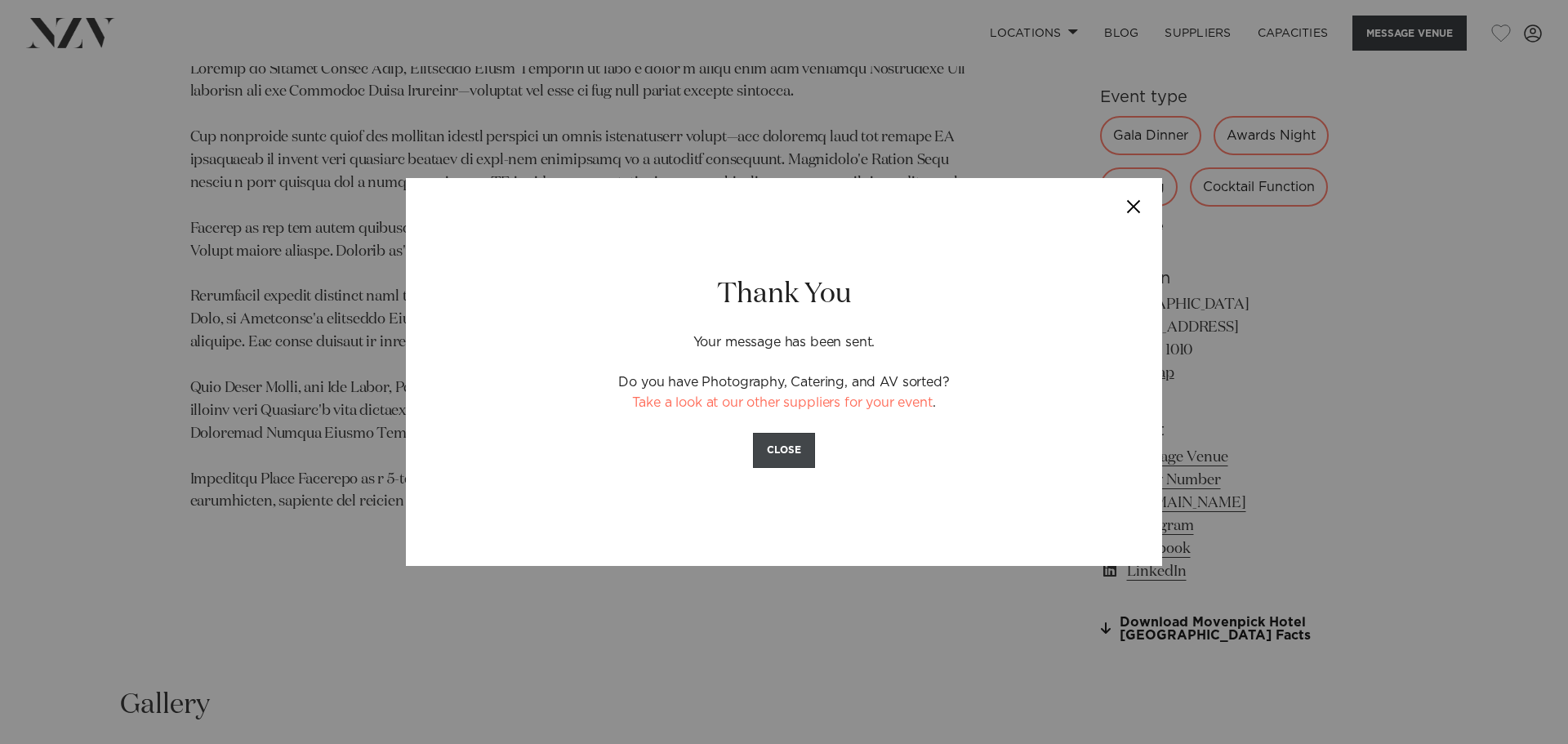
click at [796, 447] on button "CLOSE" at bounding box center [783, 450] width 62 height 36
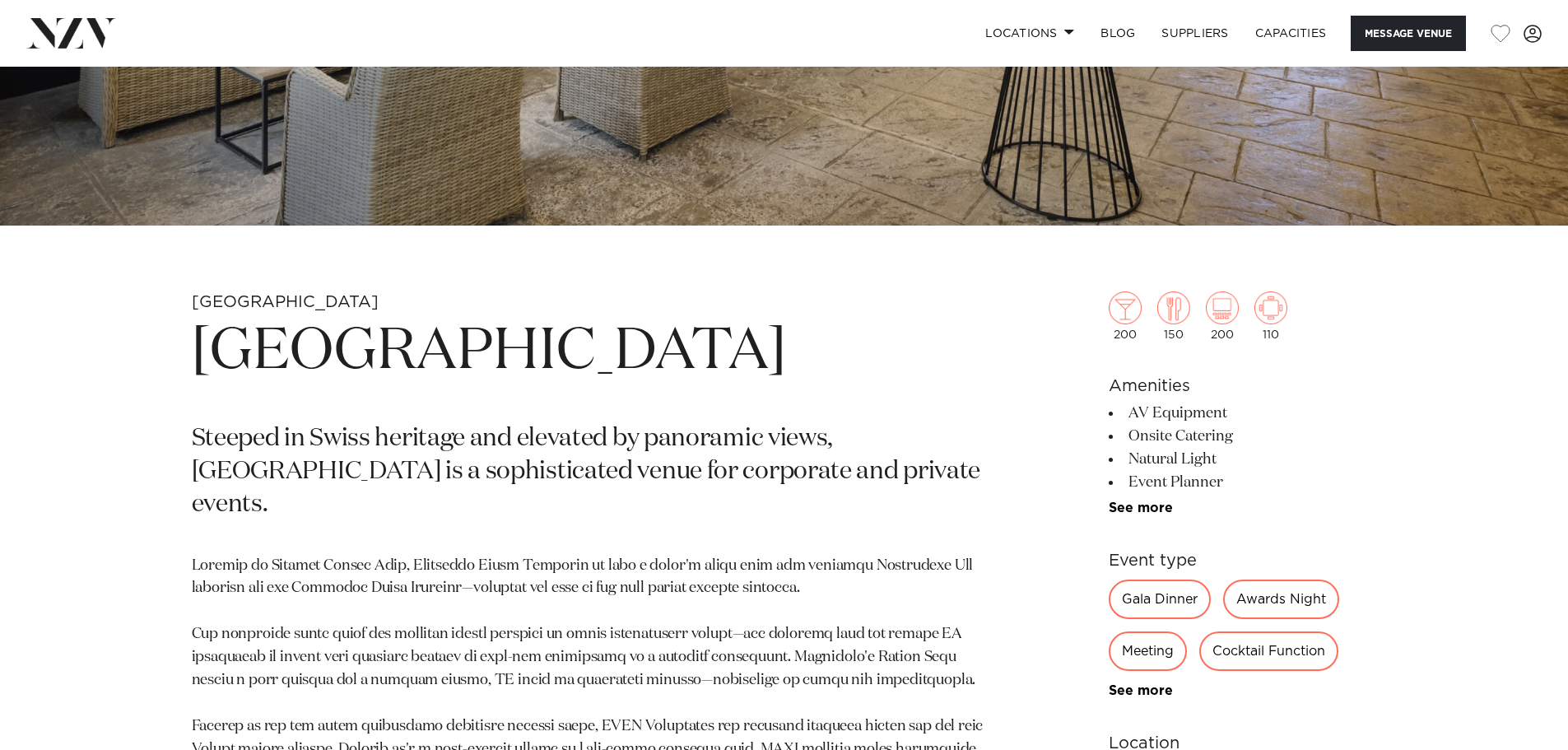
scroll to position [578, 0]
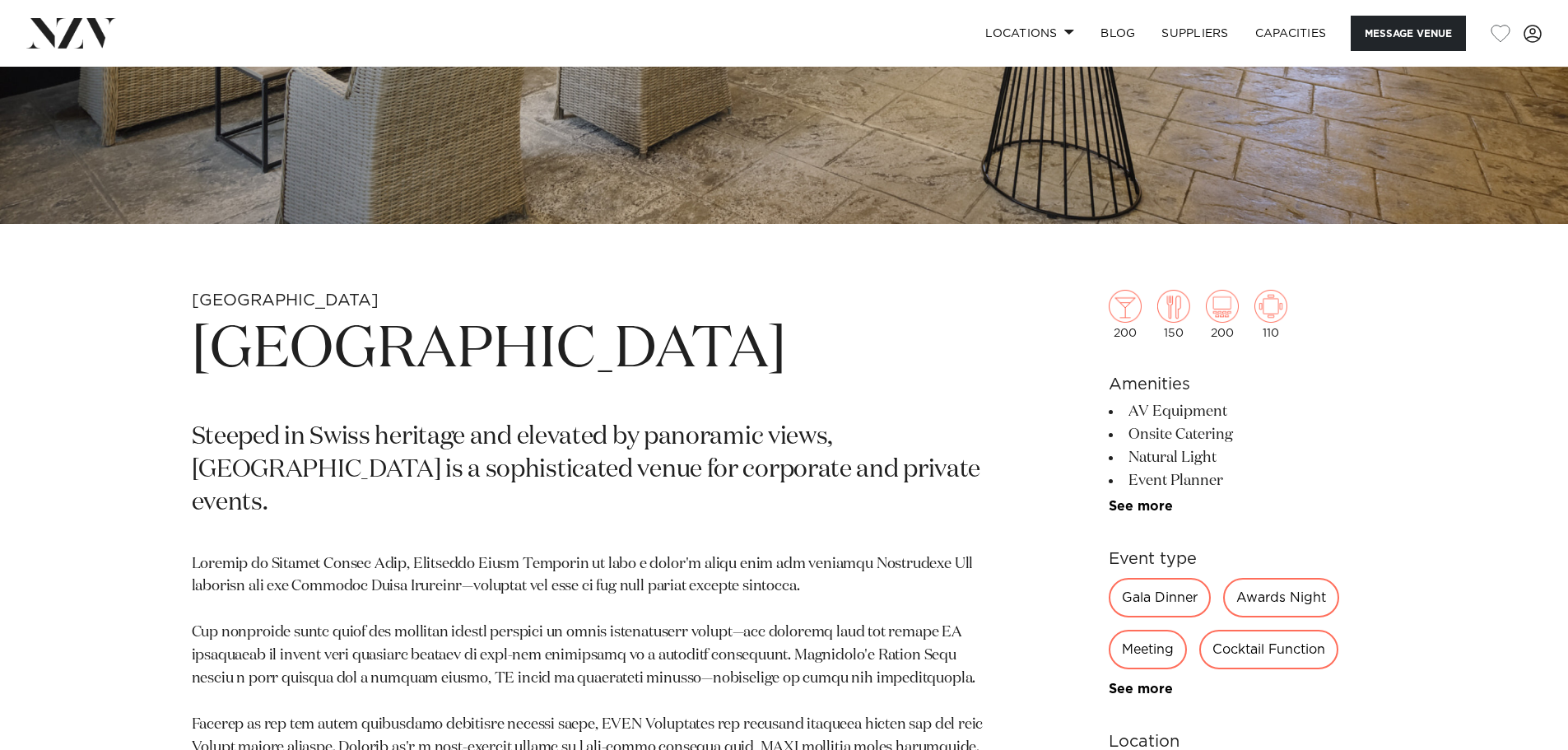
drag, startPoint x: 197, startPoint y: 345, endPoint x: 889, endPoint y: 355, distance: 692.1
click at [889, 355] on h1 "Mövenpick Hotel Auckland" at bounding box center [591, 350] width 800 height 76
copy h1 "Mövenpick Hotel Auckland"
drag, startPoint x: 660, startPoint y: 315, endPoint x: 635, endPoint y: 300, distance: 29.2
click at [660, 315] on h1 "Mövenpick Hotel Auckland" at bounding box center [591, 350] width 800 height 76
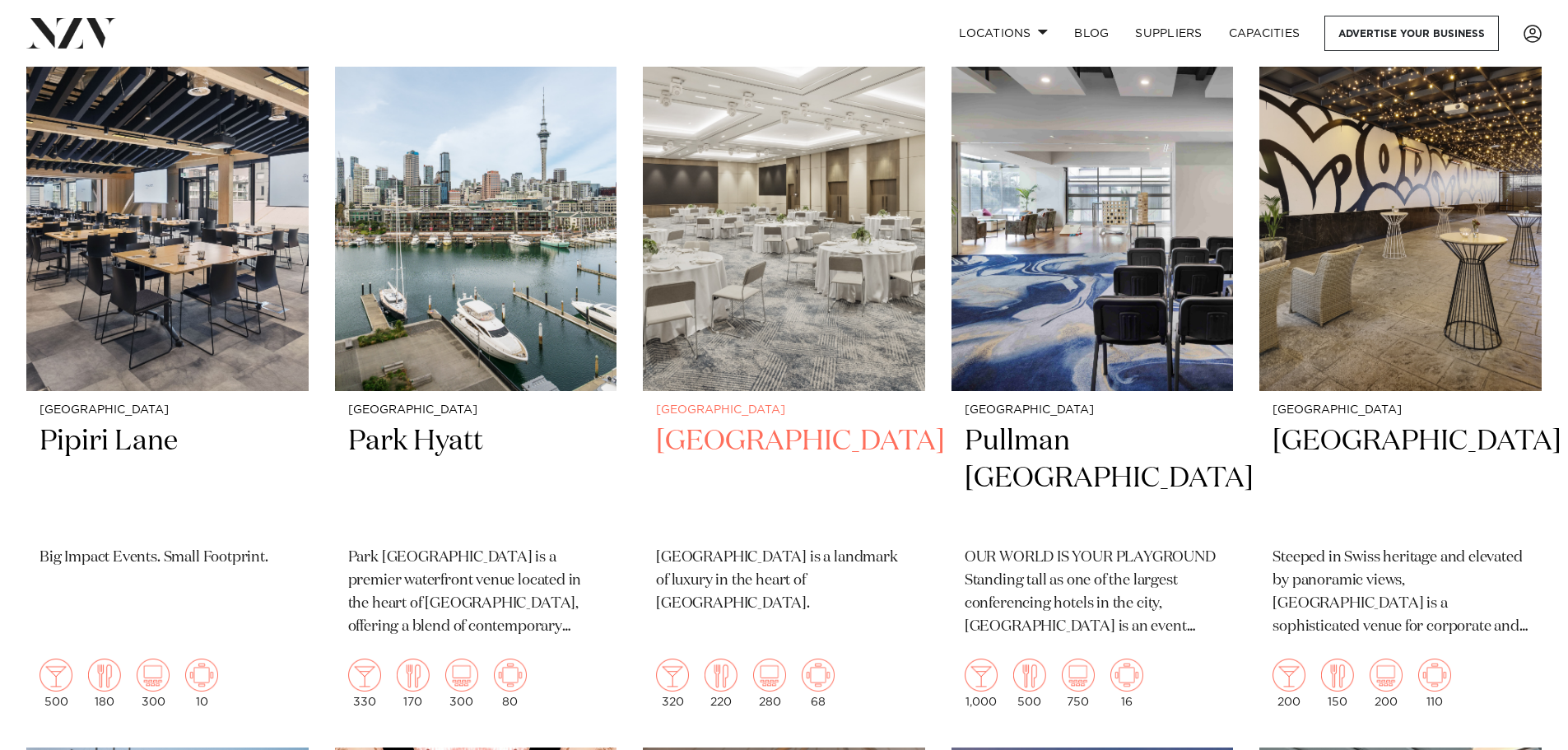
scroll to position [411, 0]
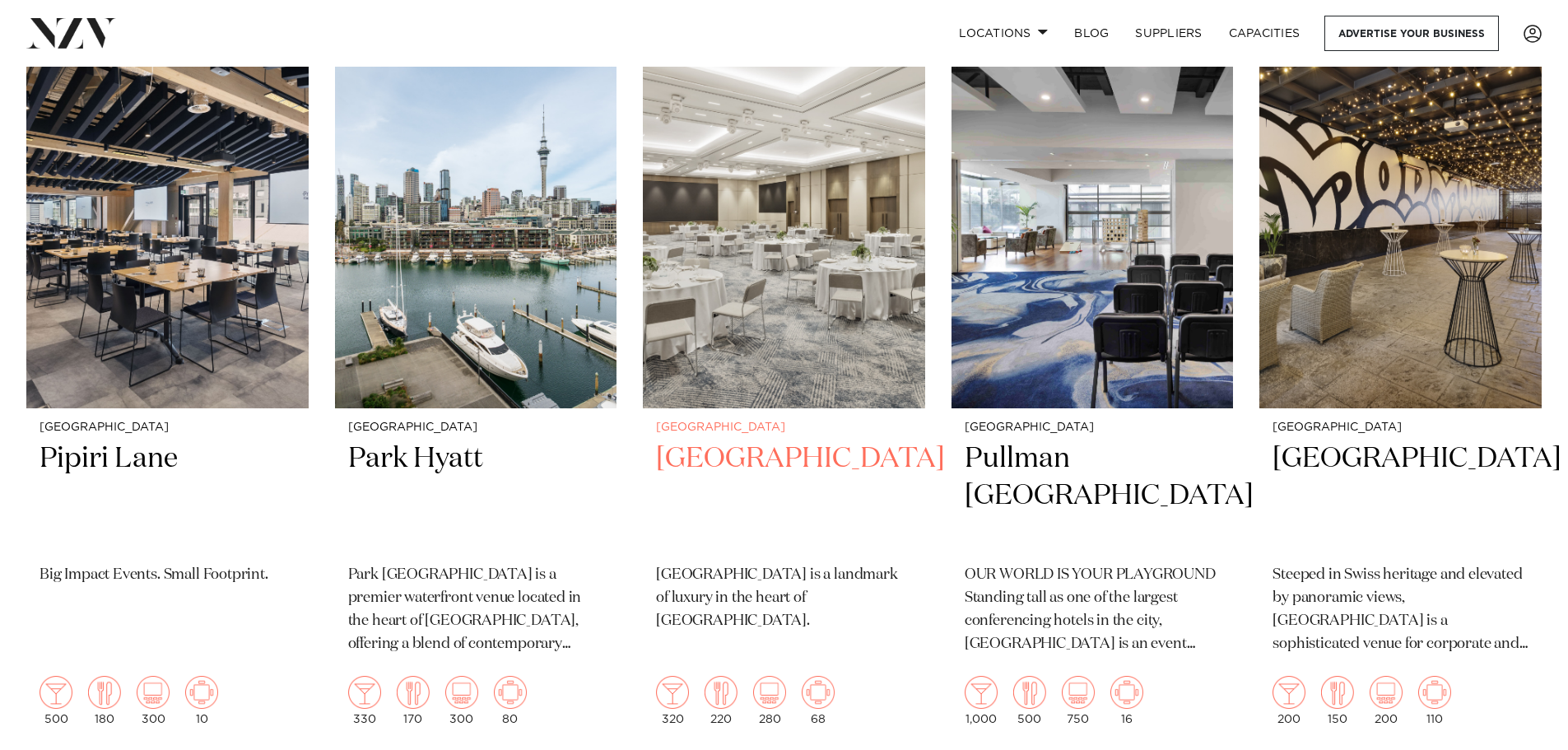
click at [772, 335] on img at bounding box center [784, 219] width 282 height 379
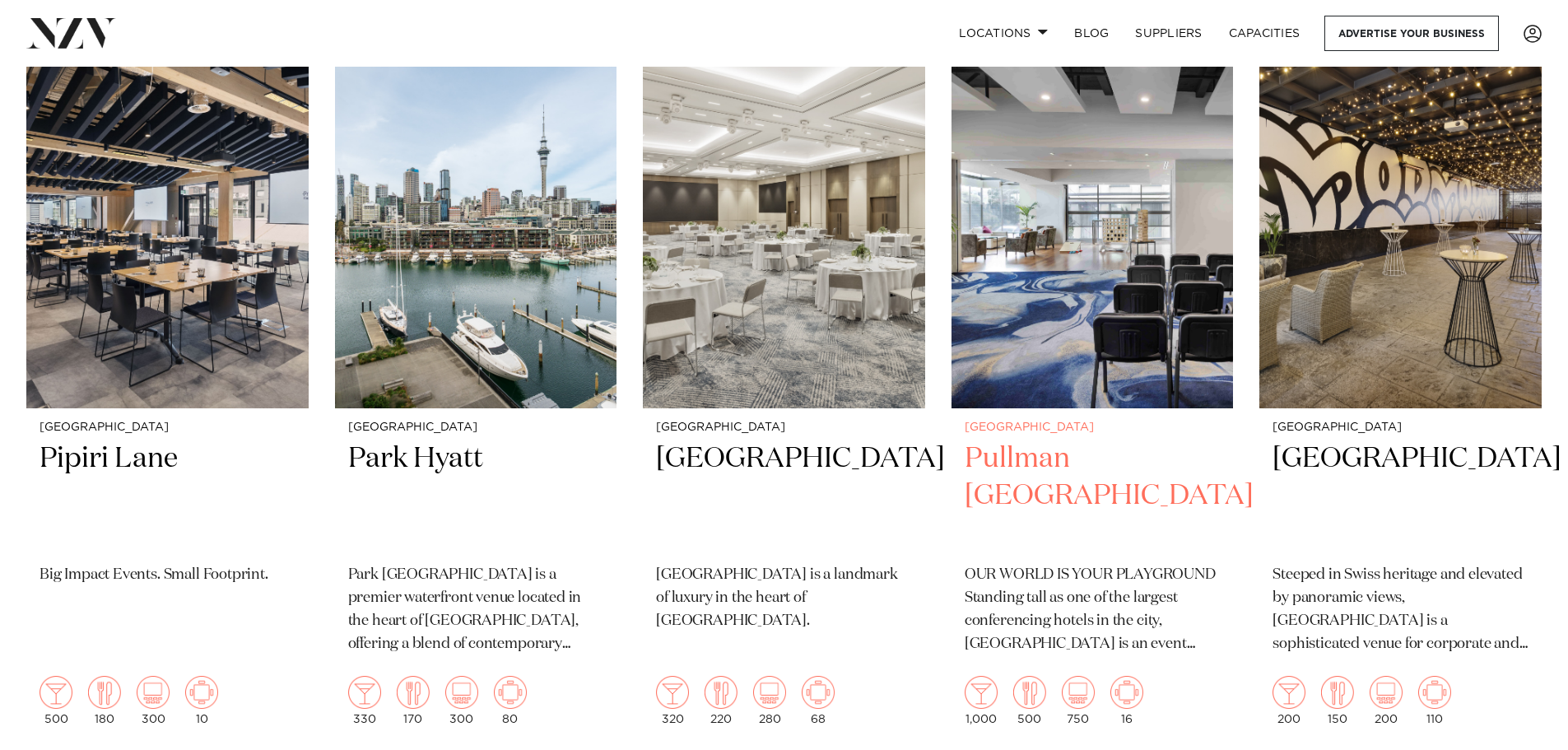
click at [1106, 355] on img at bounding box center [1093, 219] width 282 height 379
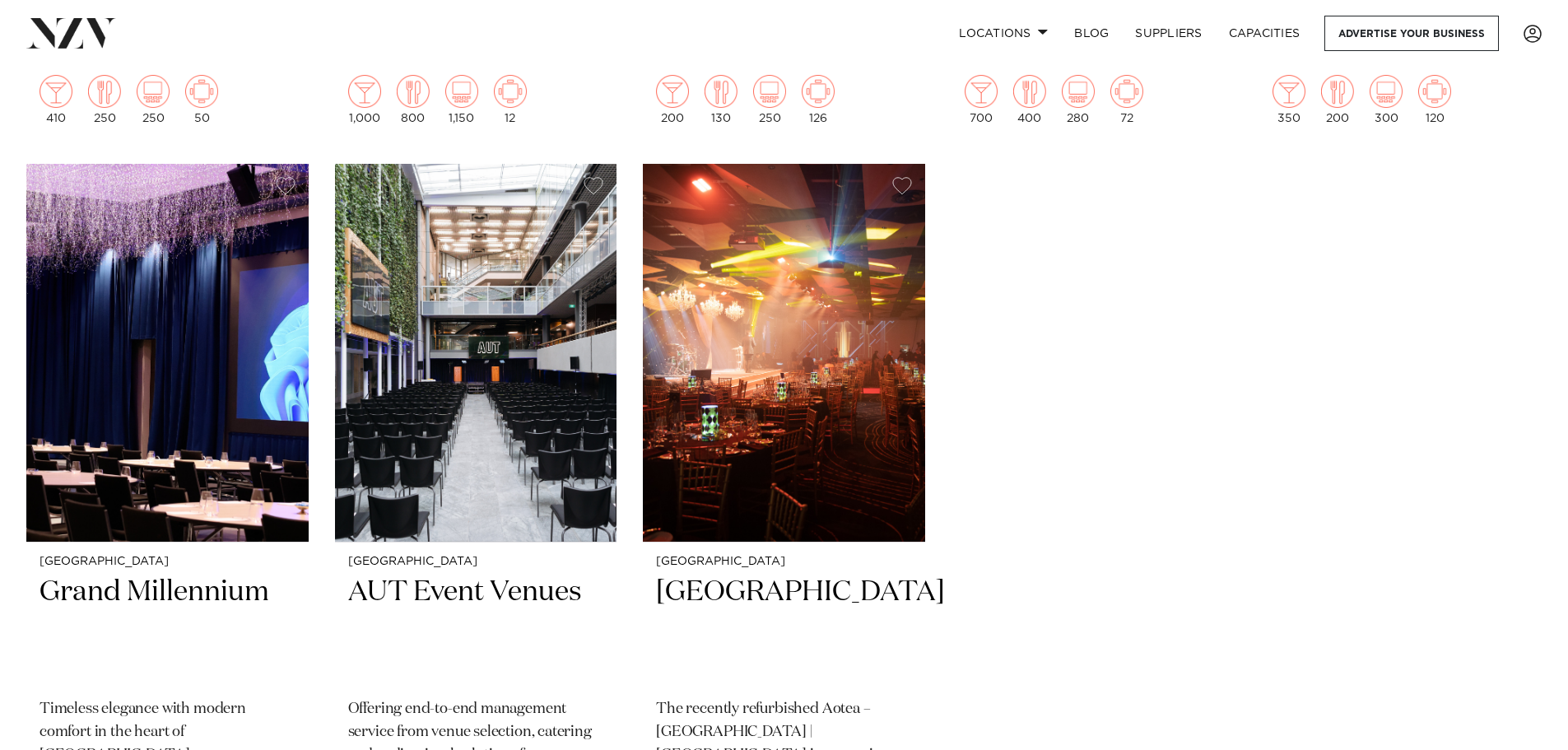
scroll to position [1728, 0]
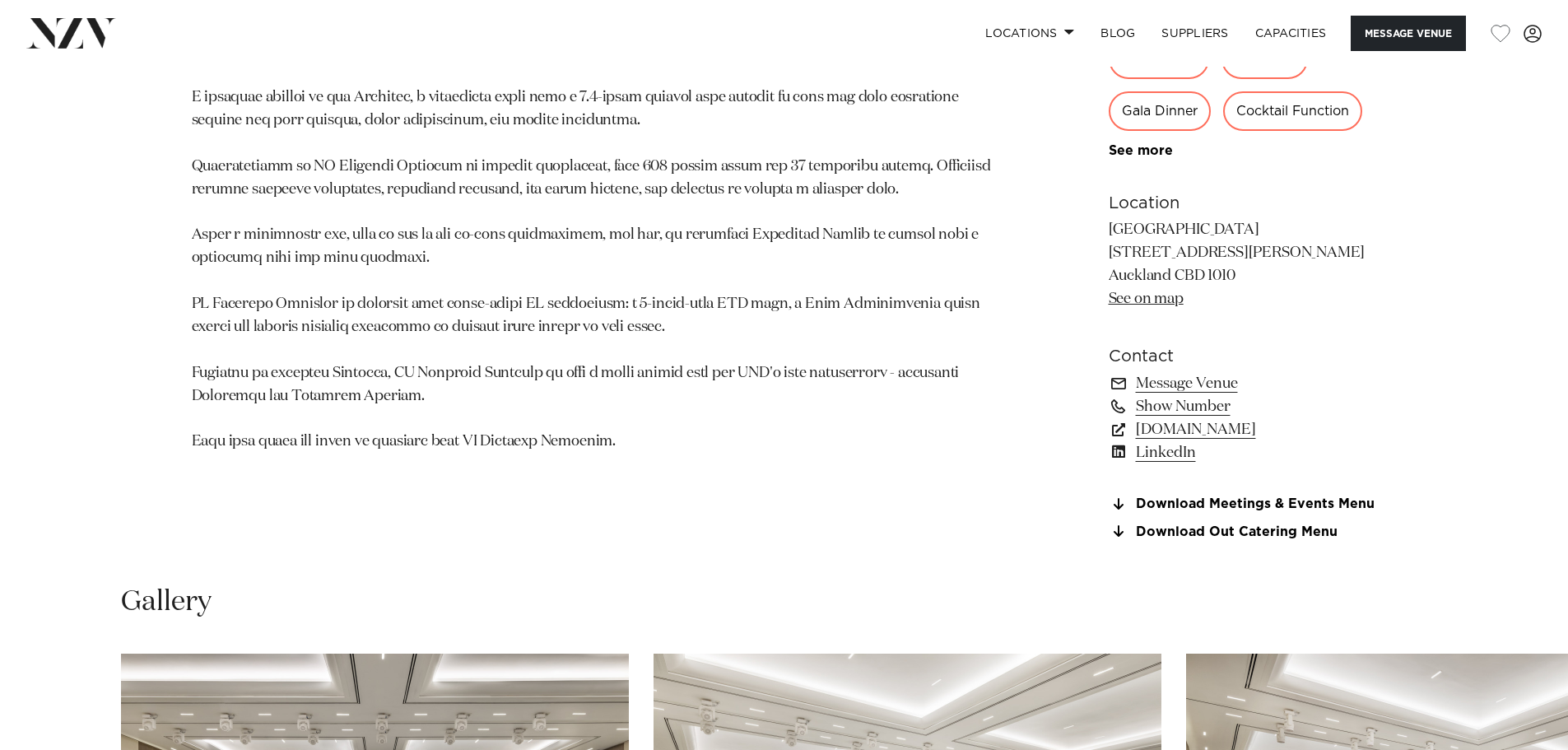
scroll to position [1152, 0]
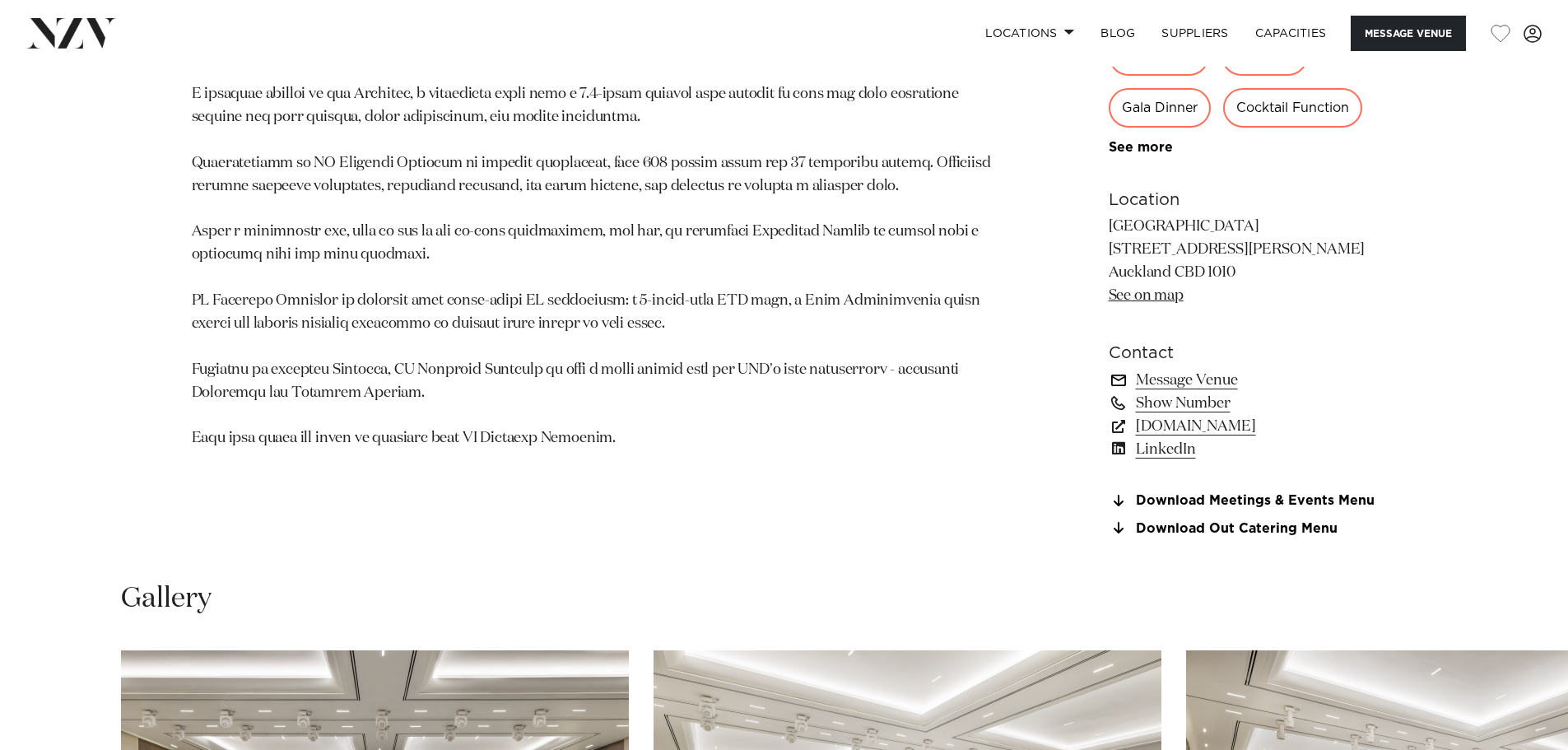
click at [1193, 380] on link "Message Venue" at bounding box center [1243, 380] width 268 height 23
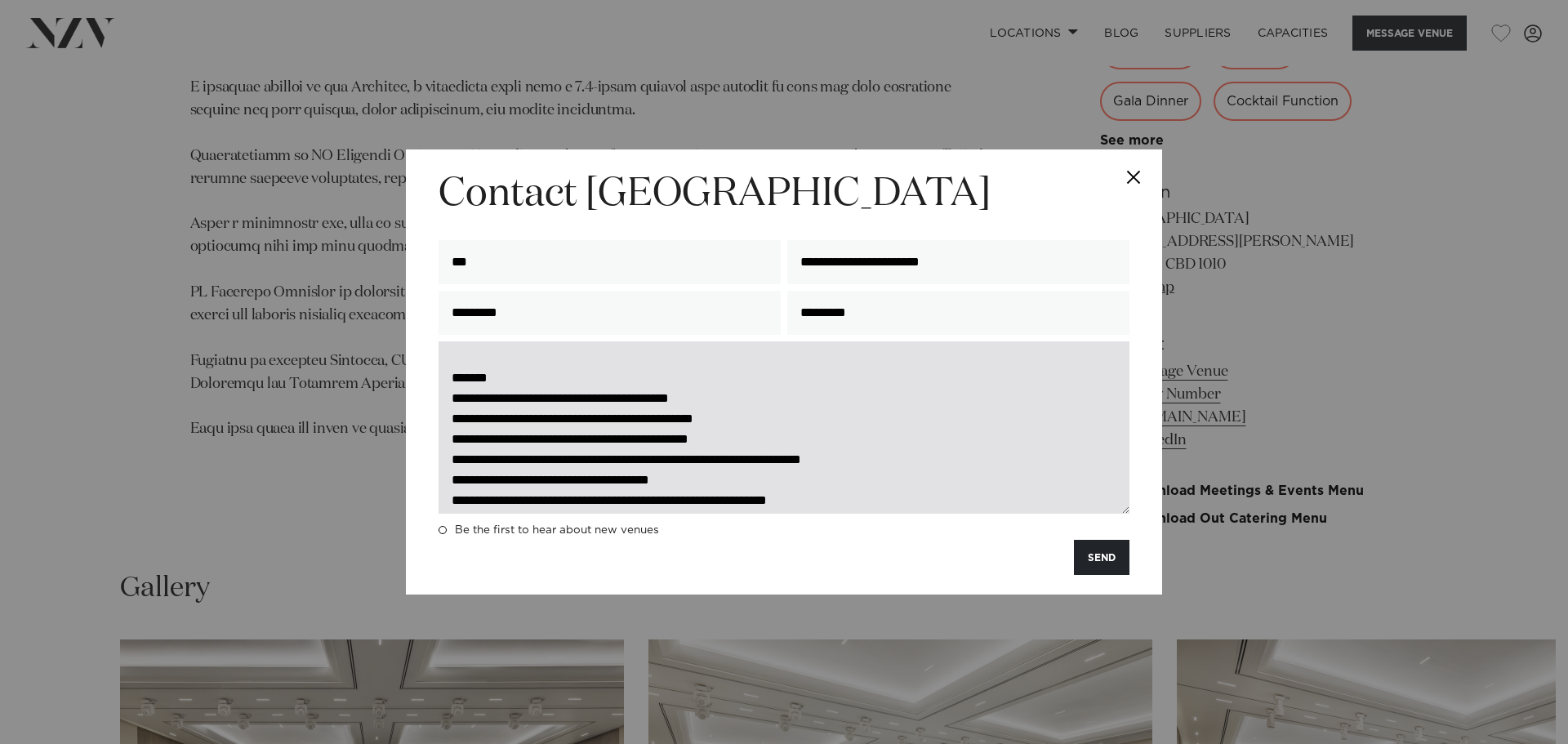
scroll to position [0, 0]
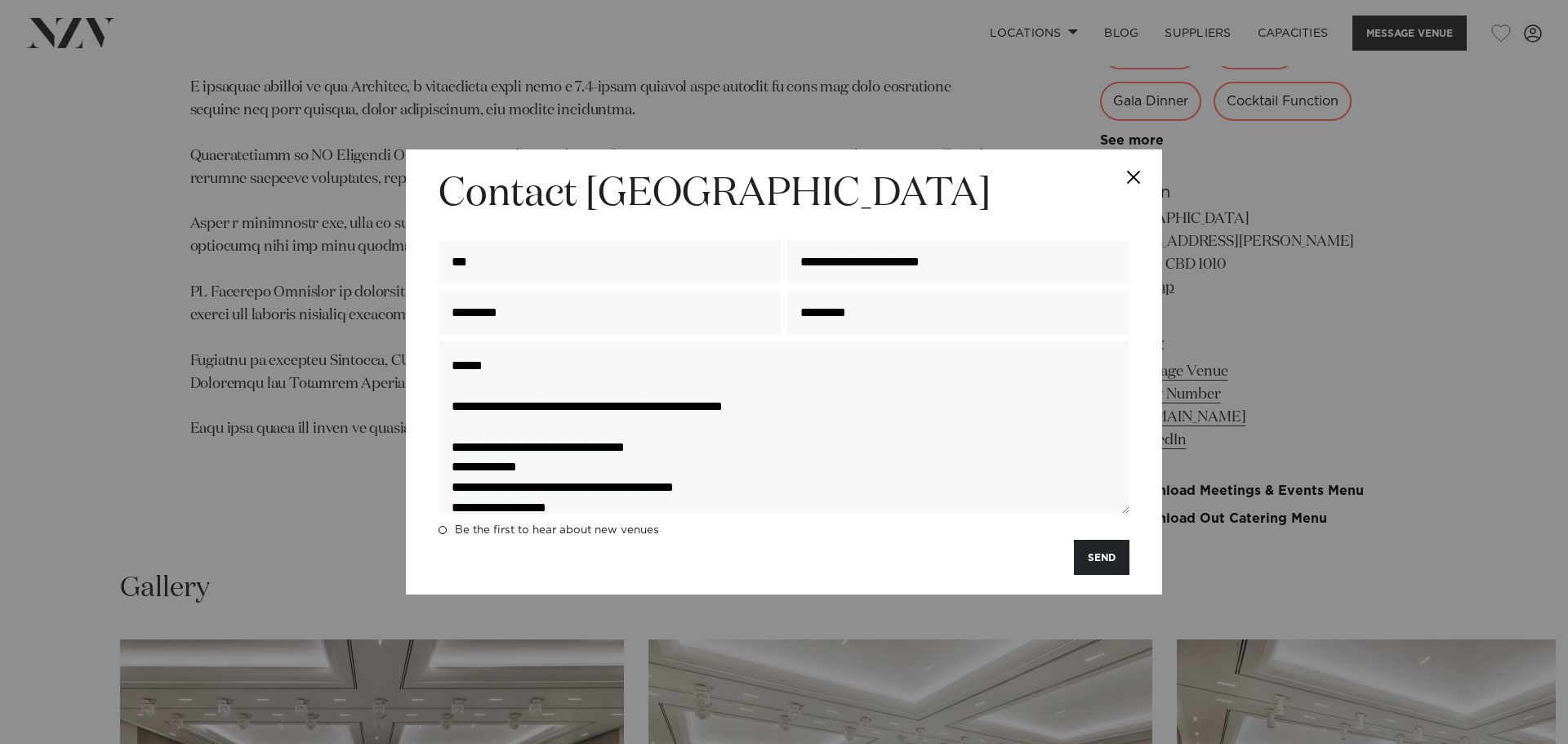
drag, startPoint x: 689, startPoint y: 185, endPoint x: 1023, endPoint y: 187, distance: 334.0
click at [1023, 187] on h2 "Contact JW Marriott Auckland" at bounding box center [784, 195] width 691 height 51
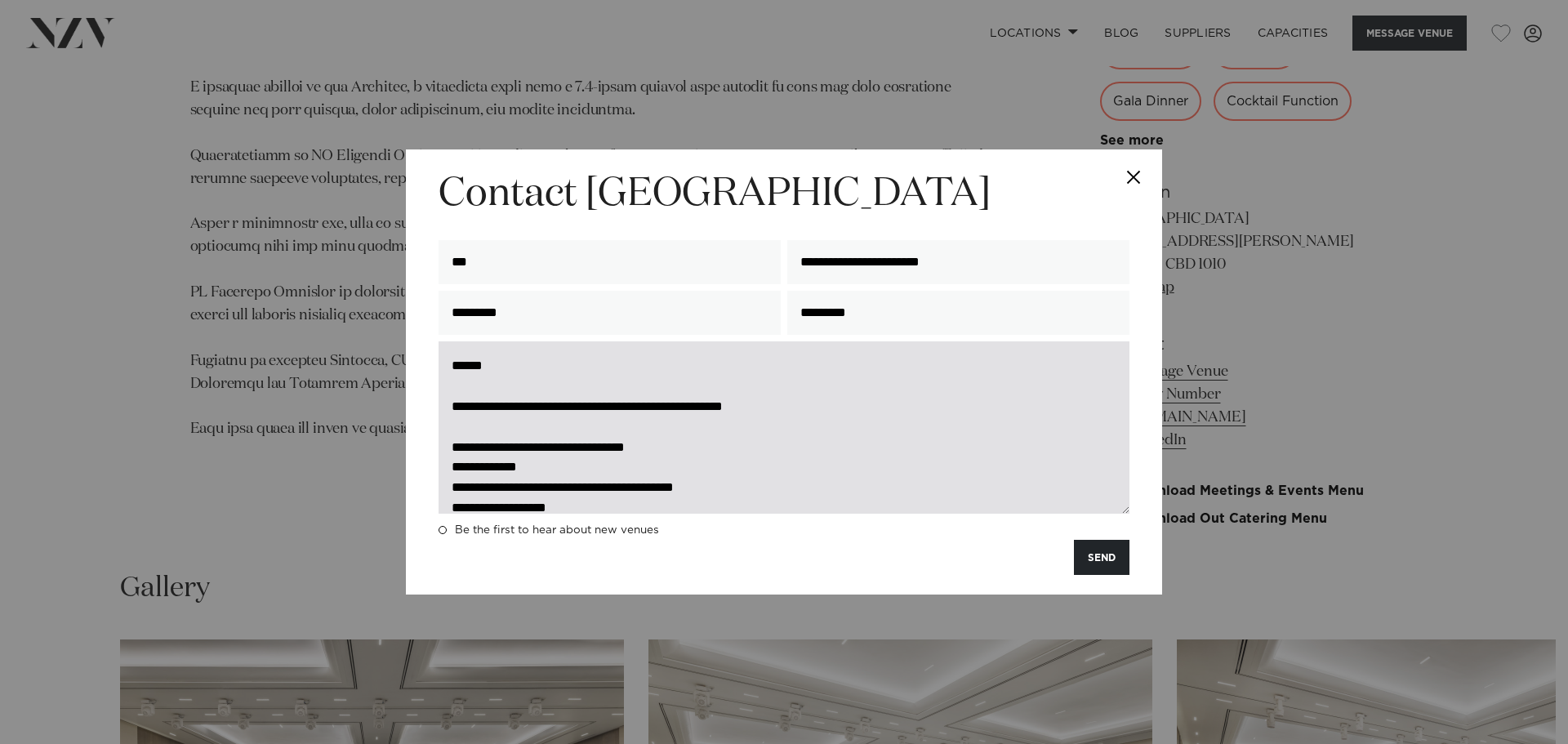
copy h2 "JW Marriott Auckland"
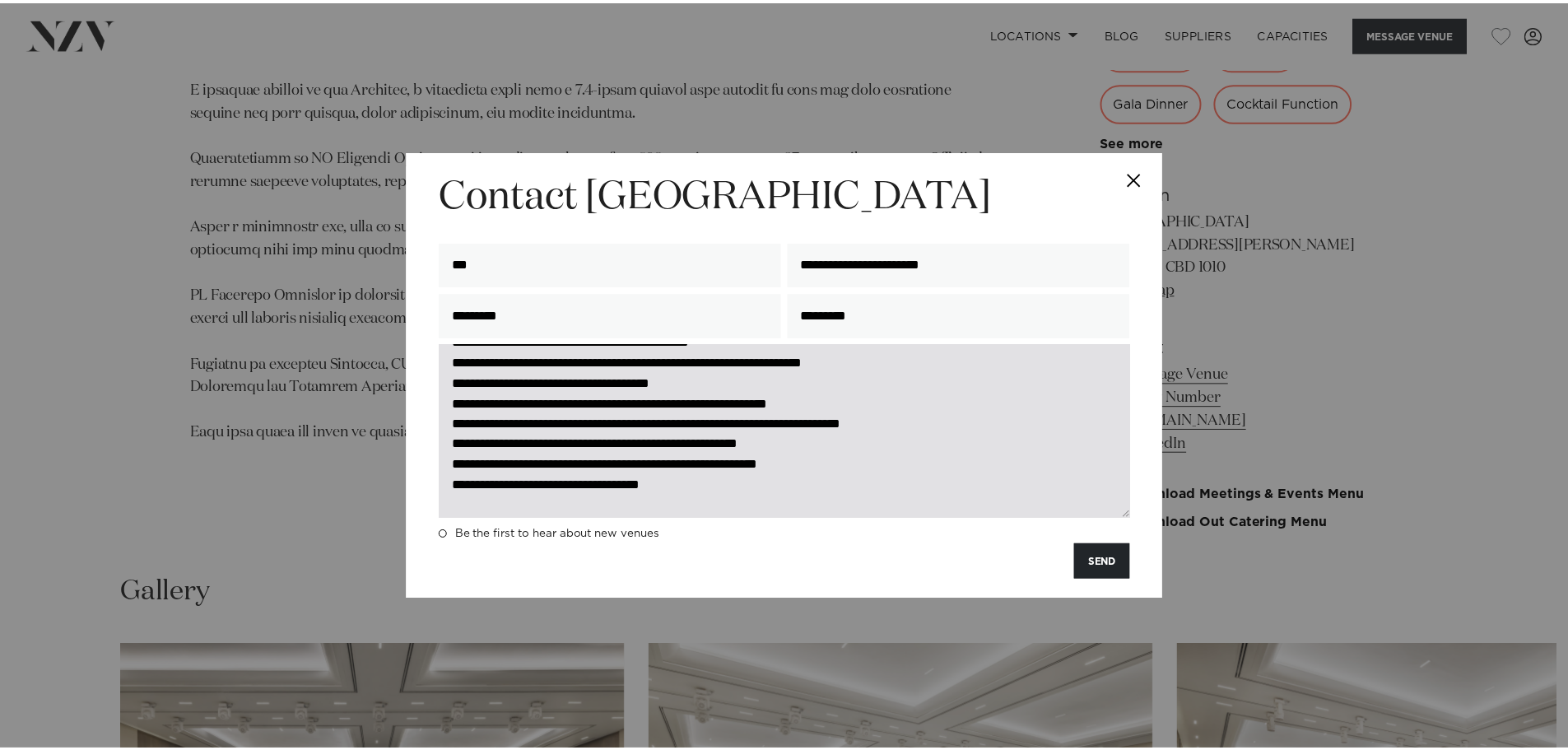
scroll to position [409, 0]
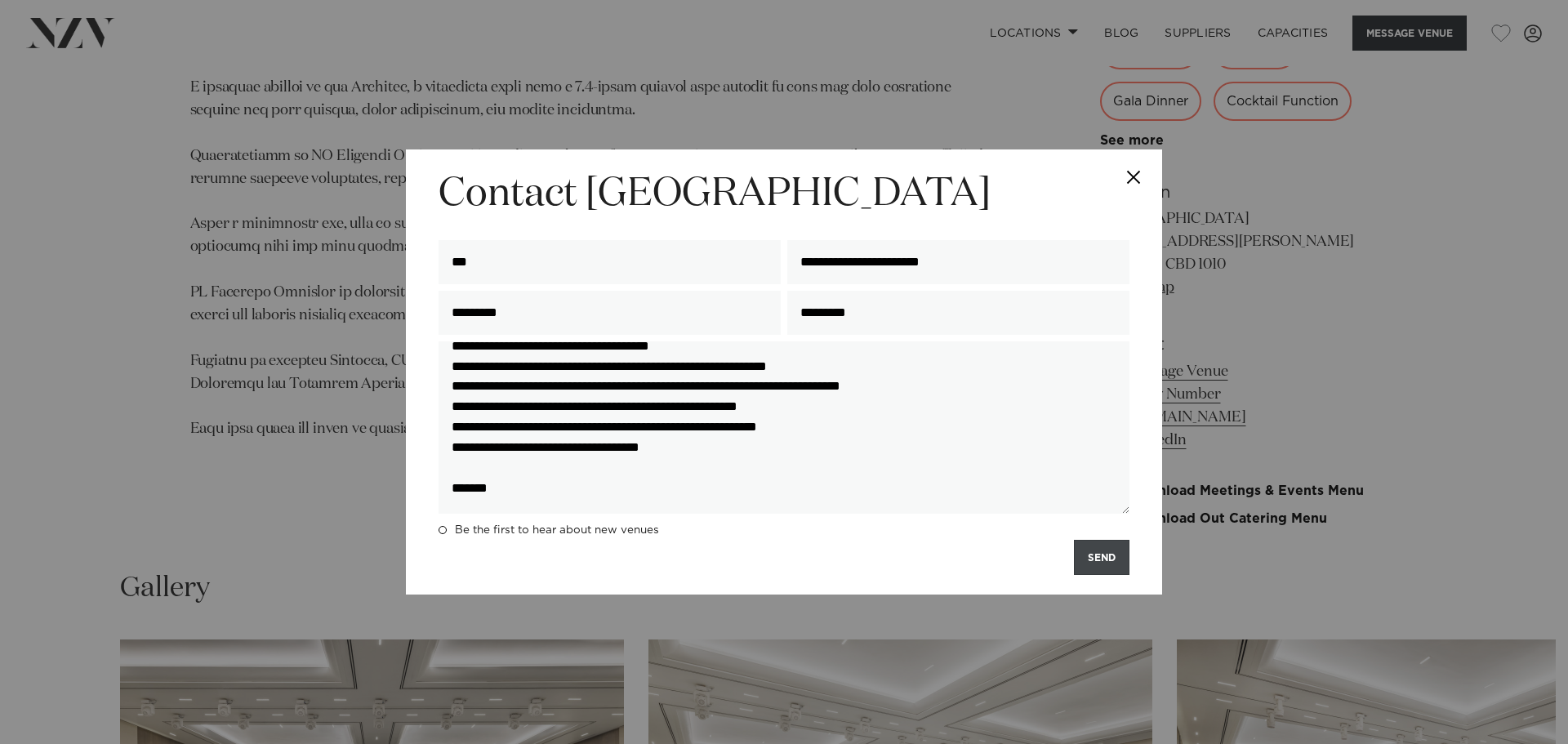
click at [1124, 567] on button "SEND" at bounding box center [1101, 557] width 55 height 36
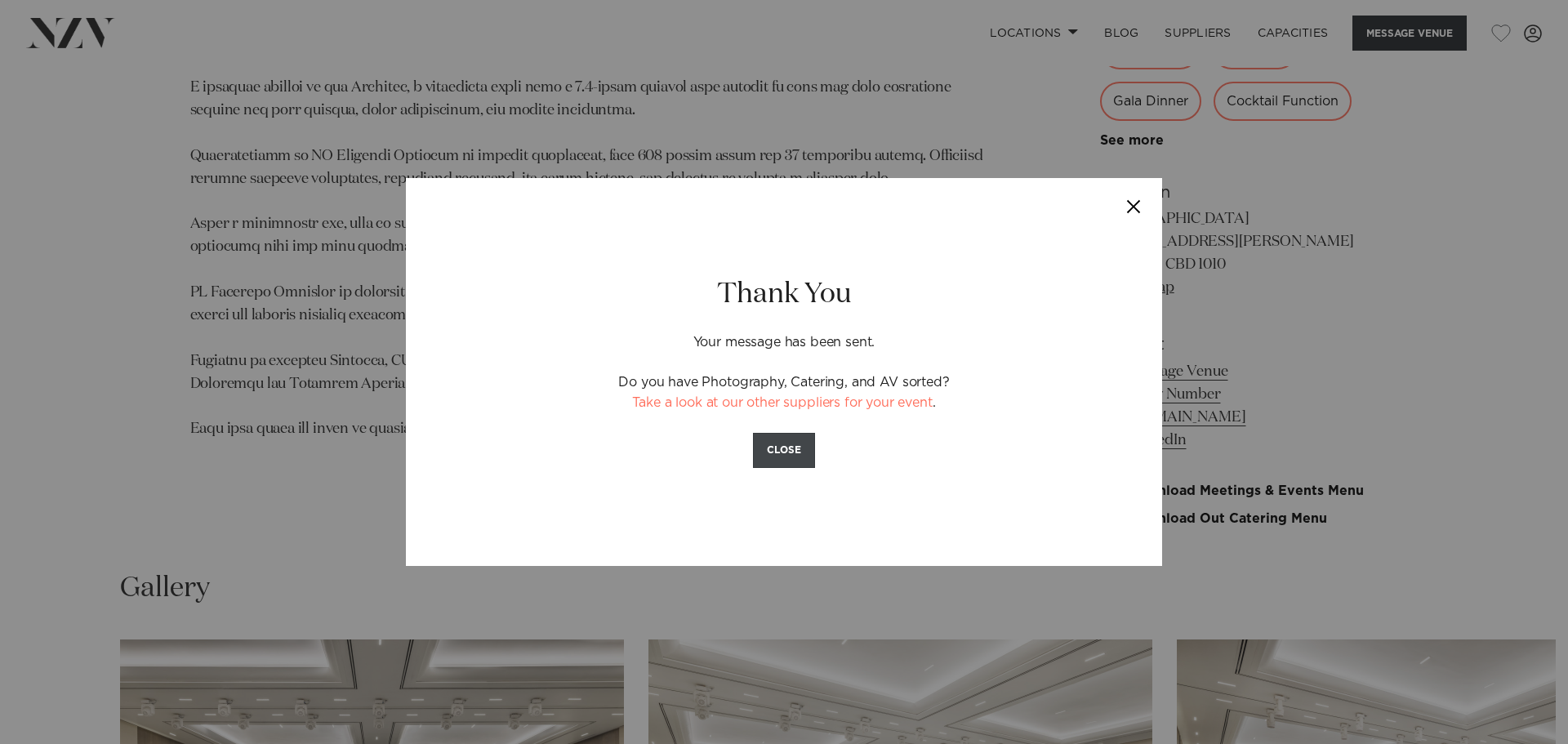
click at [786, 451] on button "CLOSE" at bounding box center [783, 450] width 62 height 36
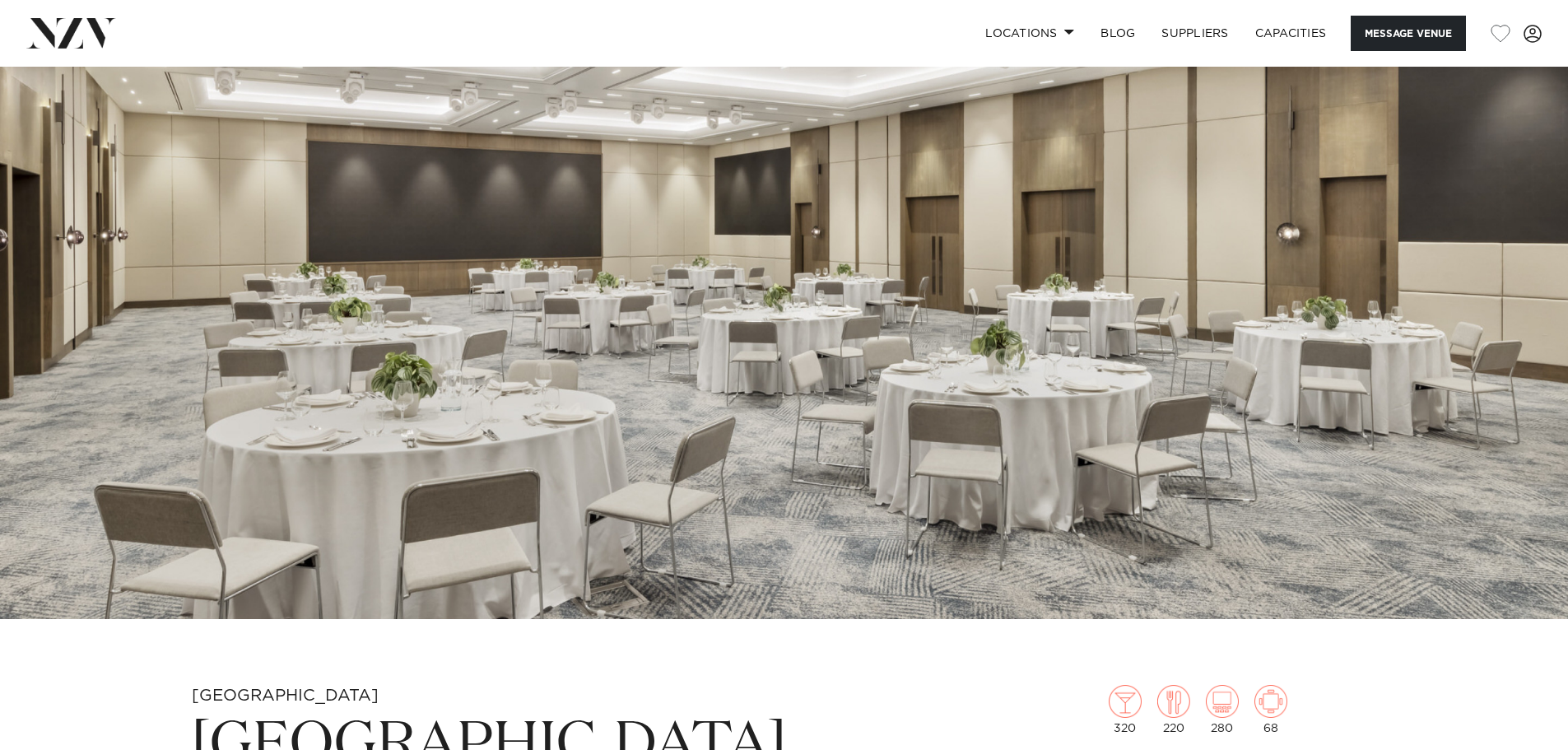
scroll to position [171, 0]
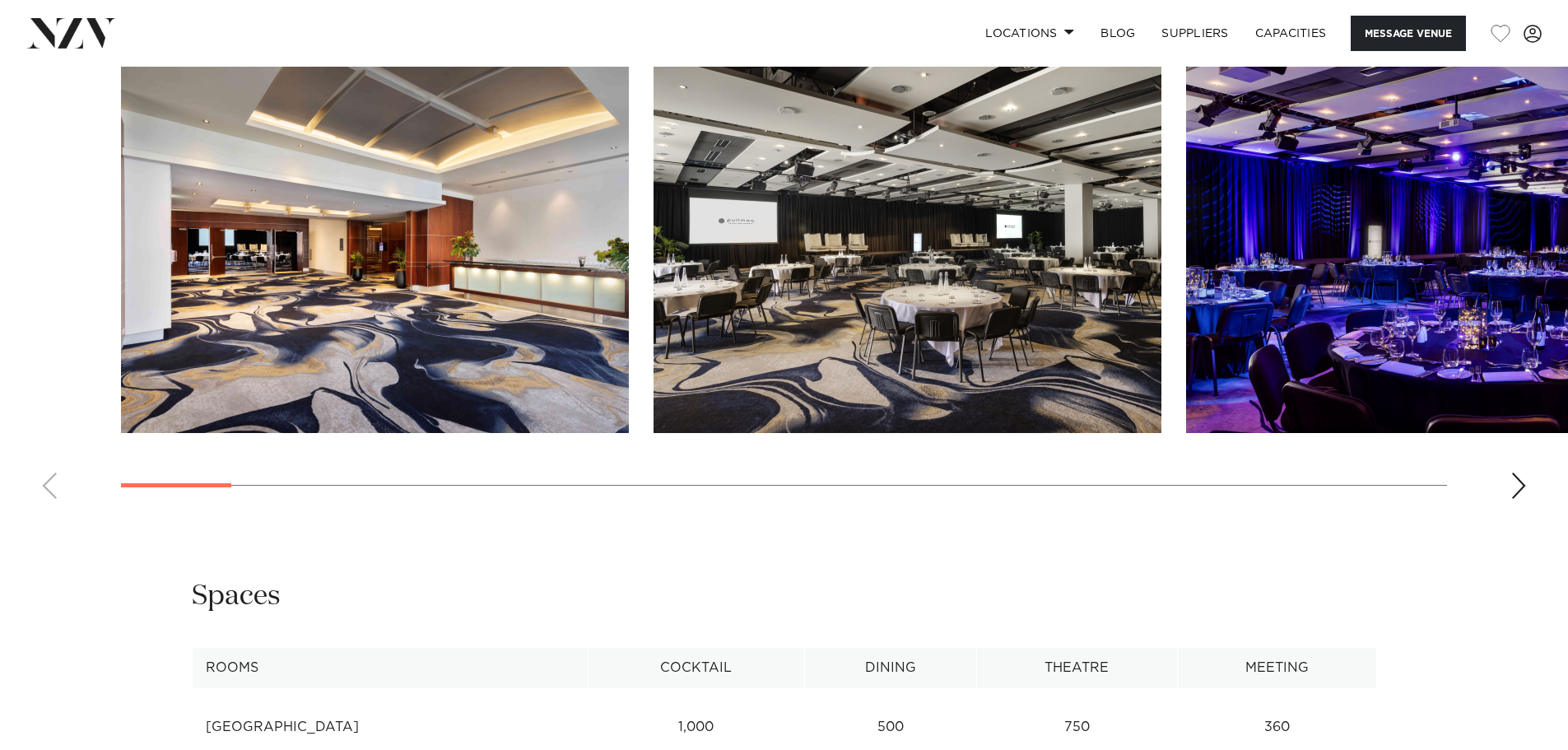
scroll to position [2139, 0]
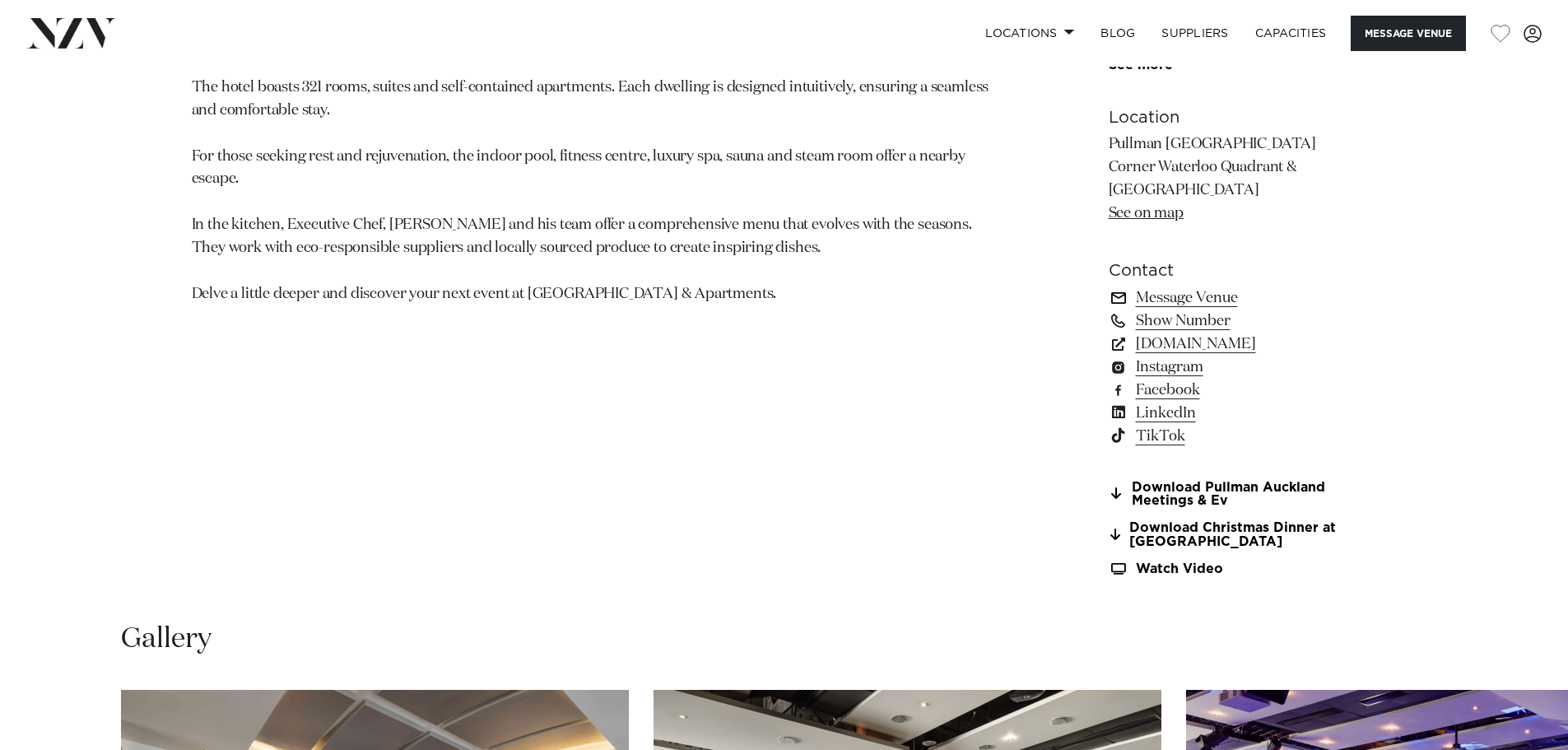
click at [1197, 295] on link "Message Venue" at bounding box center [1243, 298] width 268 height 23
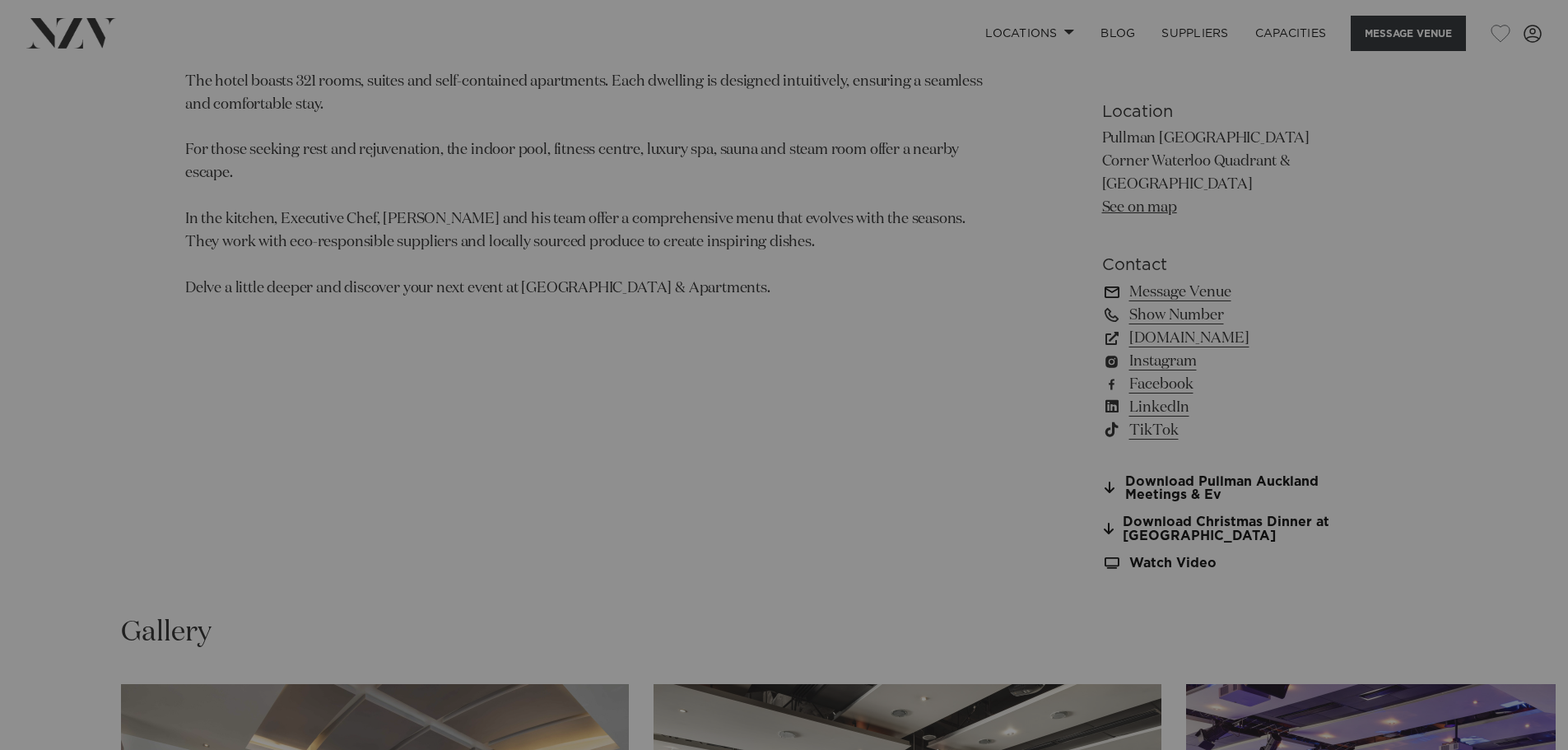
scroll to position [1240, 0]
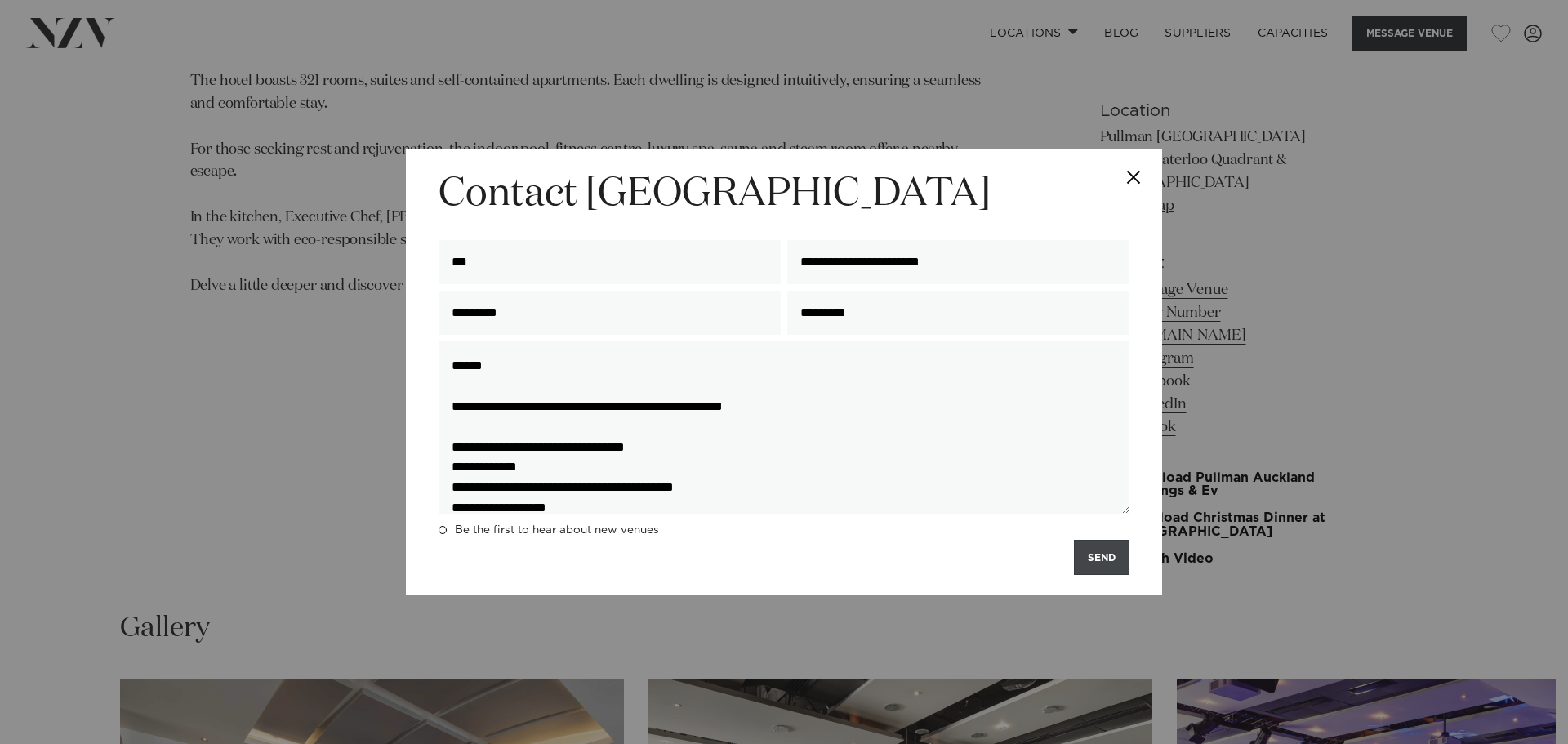
click at [1100, 564] on button "SEND" at bounding box center [1101, 557] width 55 height 36
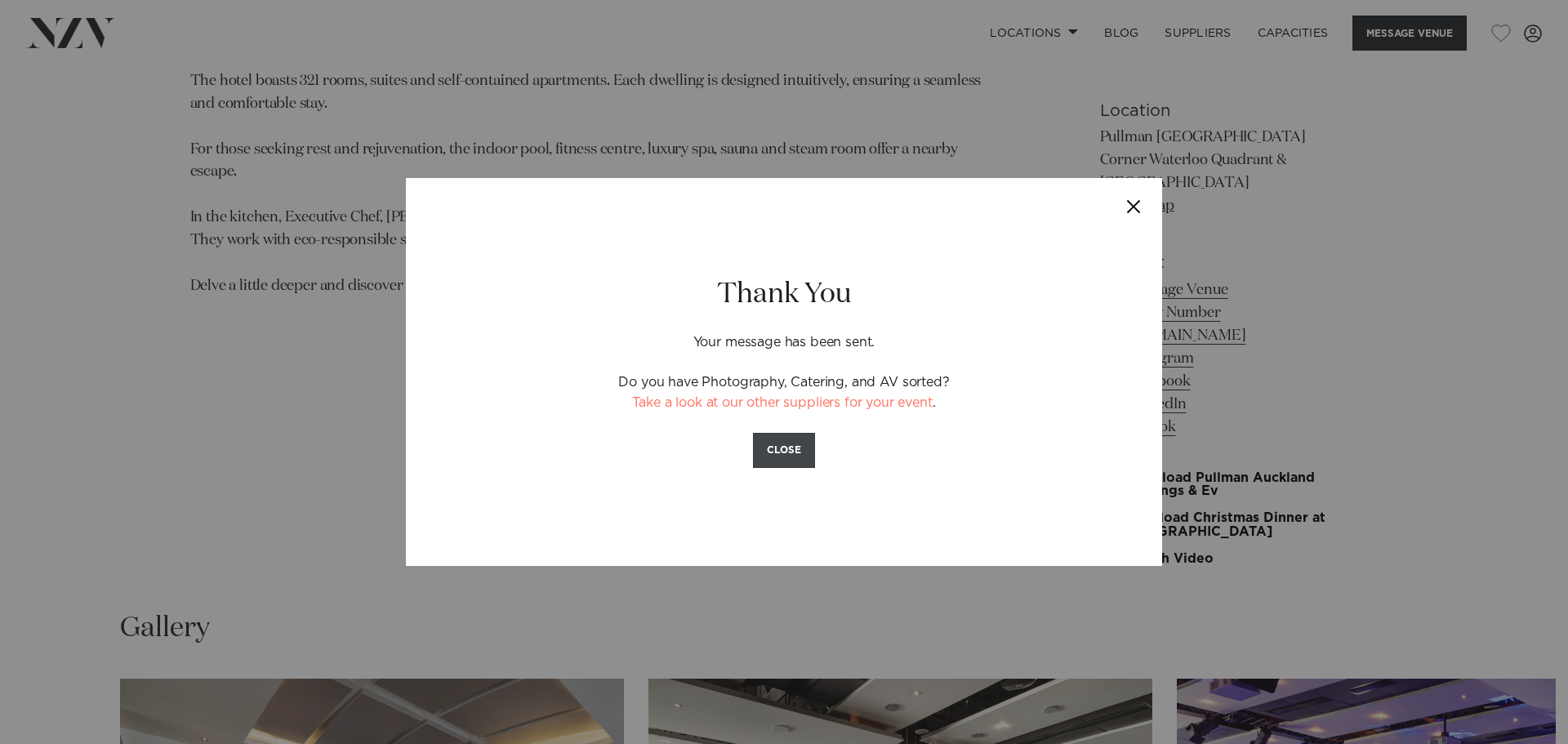
click at [796, 445] on button "CLOSE" at bounding box center [783, 450] width 62 height 36
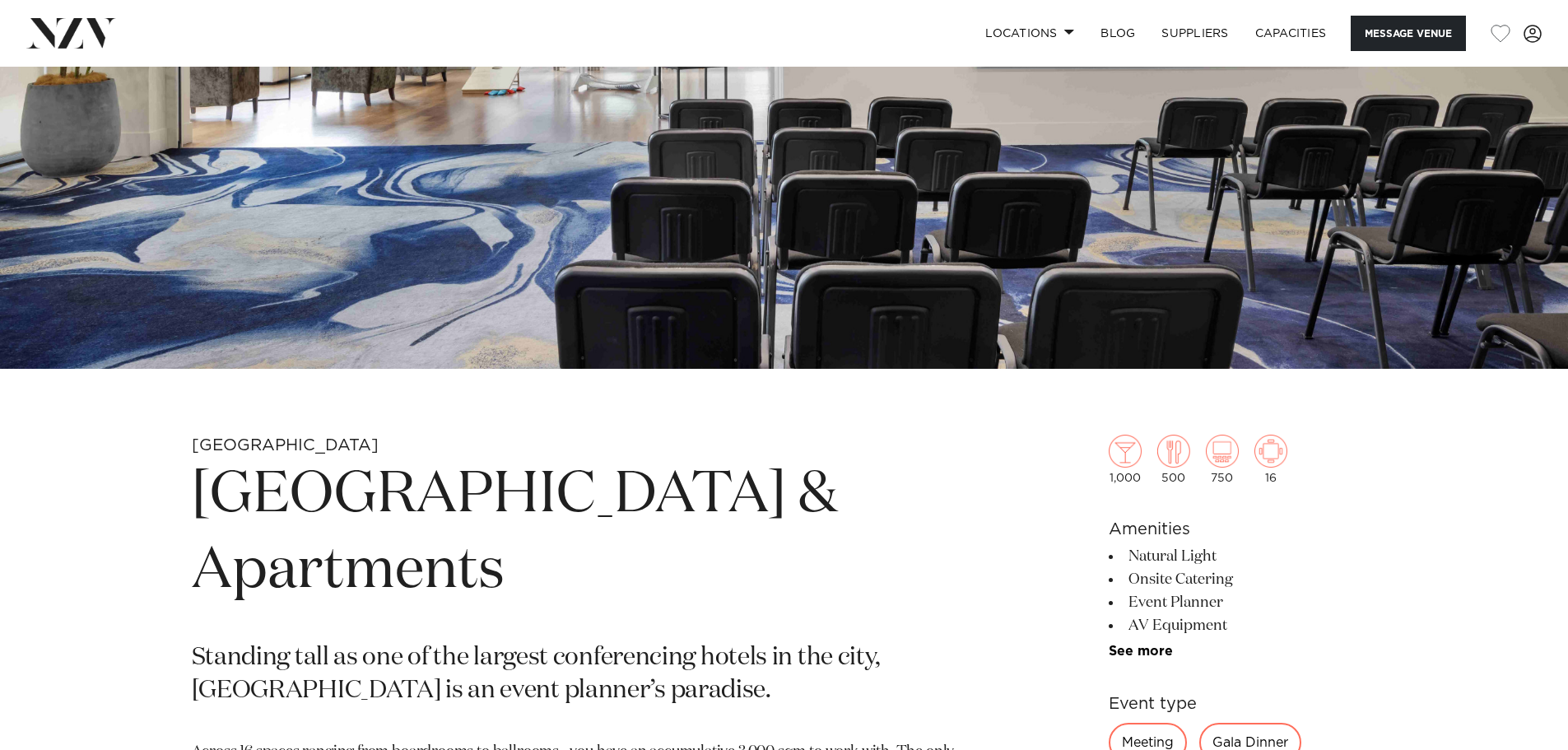
scroll to position [417, 0]
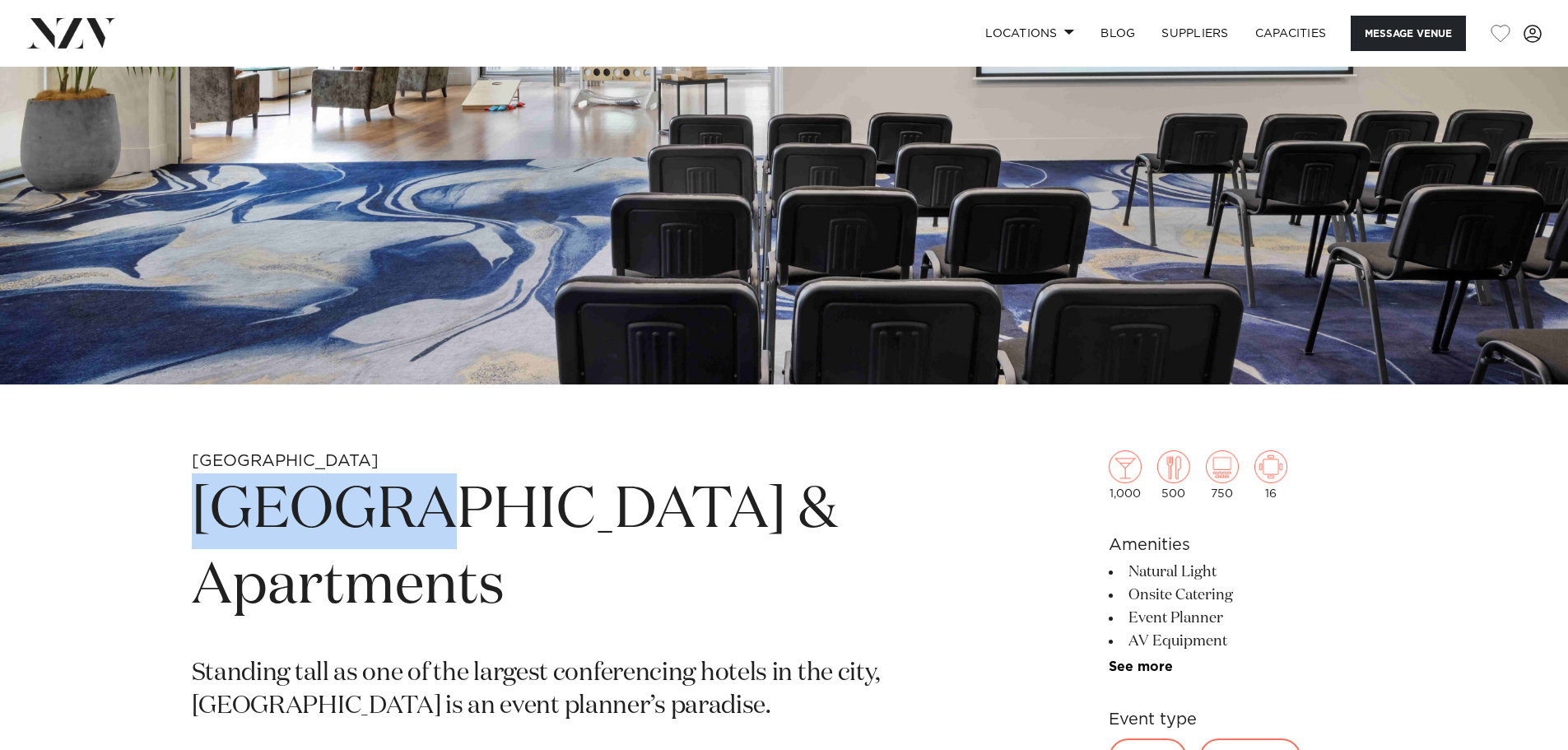
drag, startPoint x: 191, startPoint y: 505, endPoint x: 399, endPoint y: 506, distance: 208.0
copy h1 "Pullman"
